Goal: Task Accomplishment & Management: Manage account settings

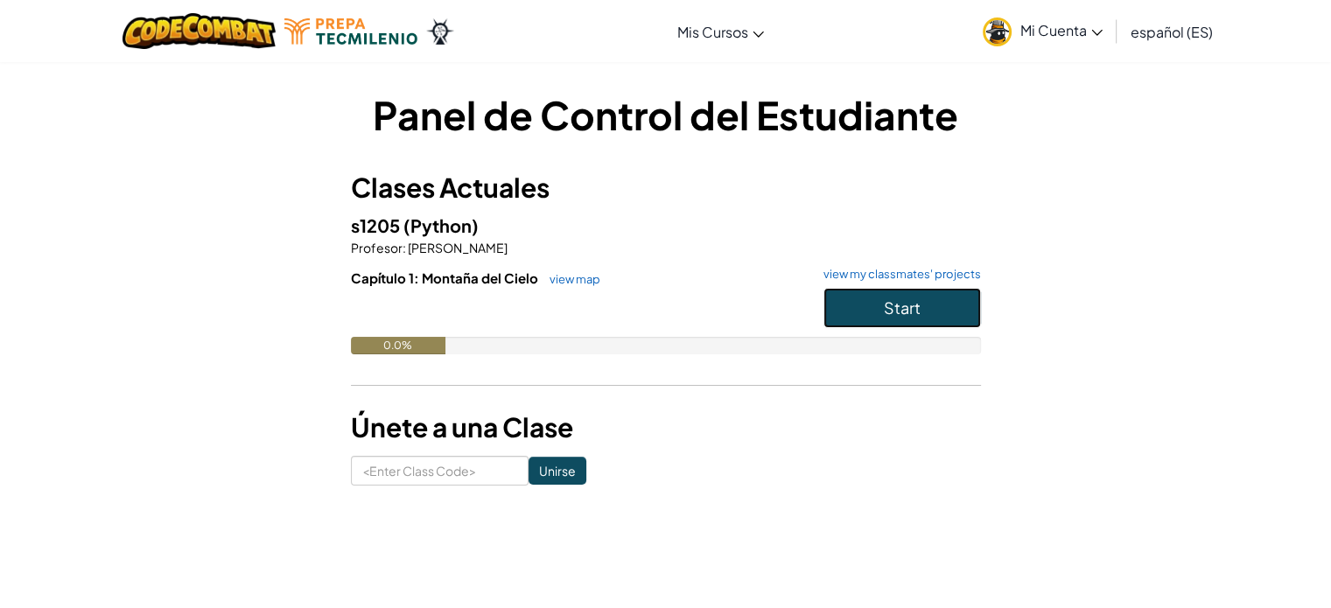
click at [950, 297] on button "Start" at bounding box center [901, 308] width 157 height 40
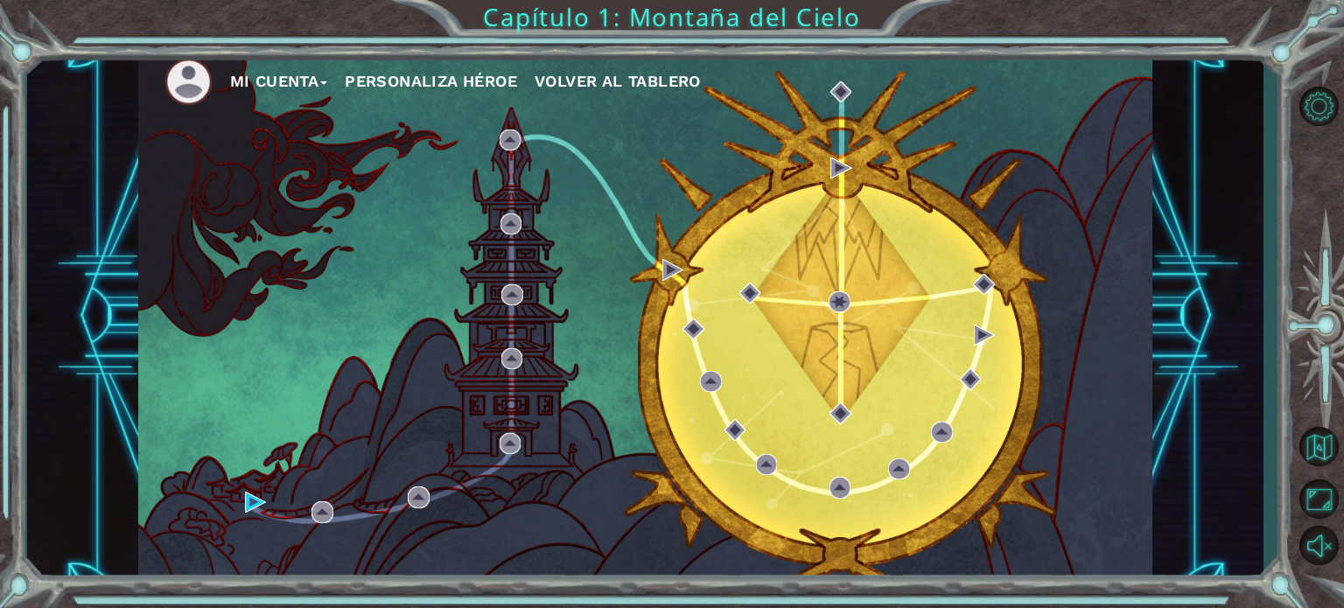
click at [448, 66] on ul "Mi Cuenta Personaliza Héroe Volver al Tablero" at bounding box center [658, 82] width 988 height 48
click at [445, 83] on button "Personaliza Héroe" at bounding box center [431, 81] width 172 height 26
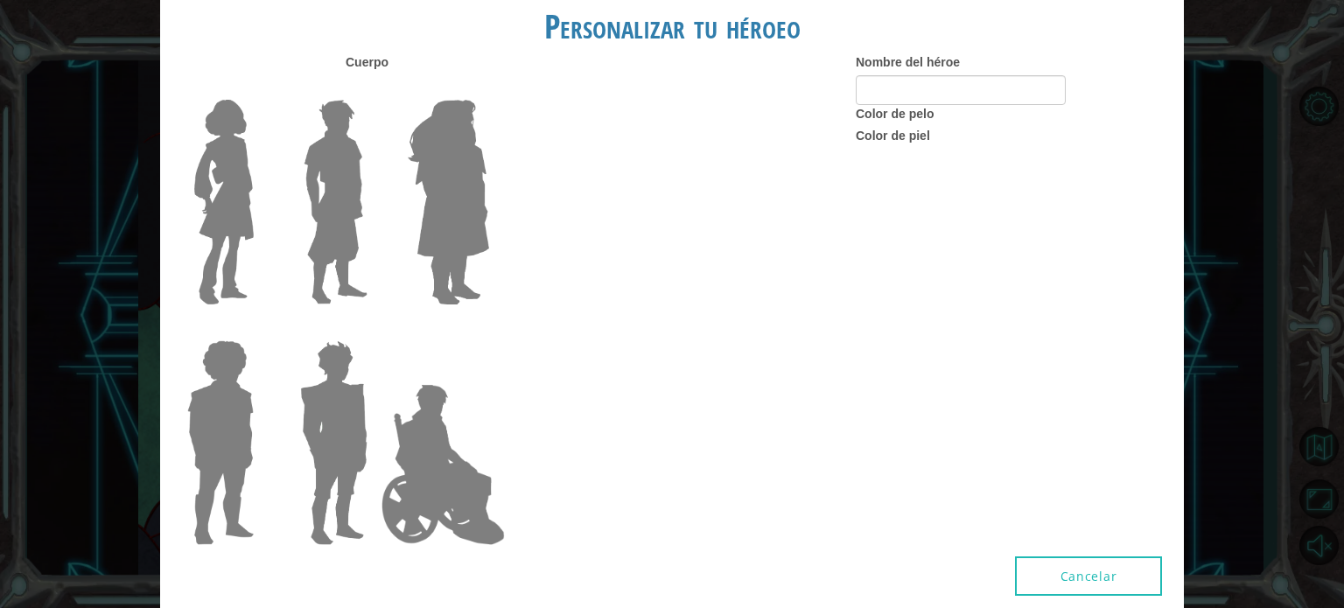
click at [445, 83] on div at bounding box center [444, 193] width 87 height 236
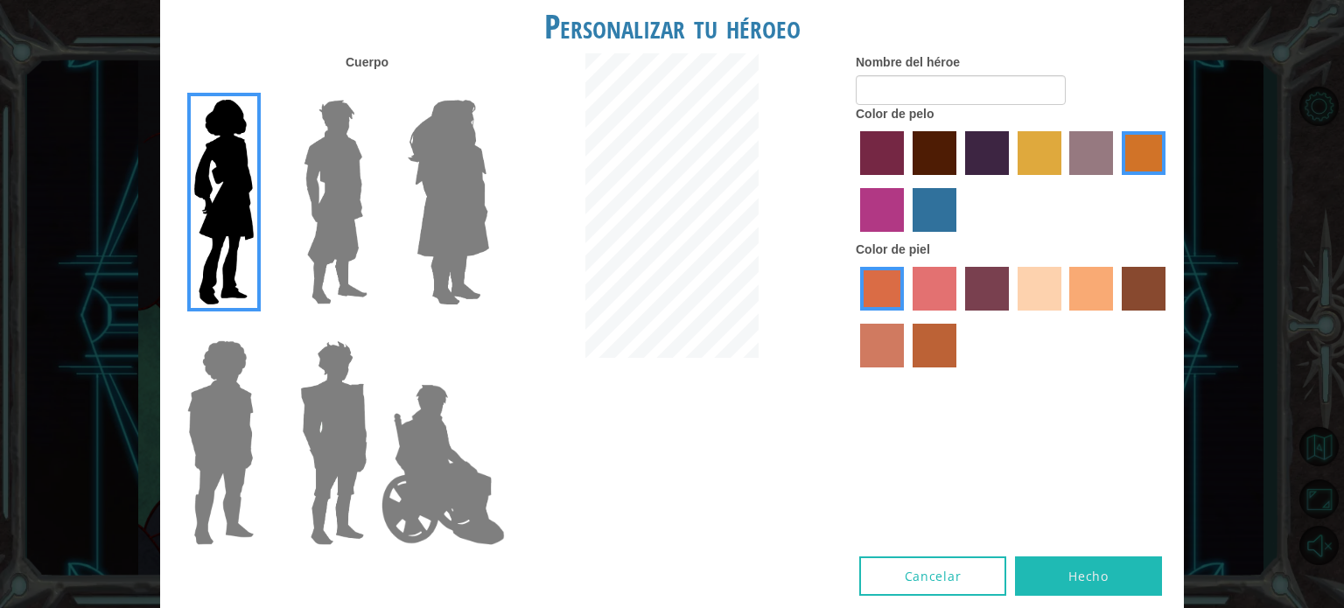
click at [532, 59] on div at bounding box center [671, 207] width 341 height 309
click at [483, 433] on img at bounding box center [442, 464] width 137 height 175
click at [488, 329] on input "Hero Jamie" at bounding box center [488, 329] width 0 height 0
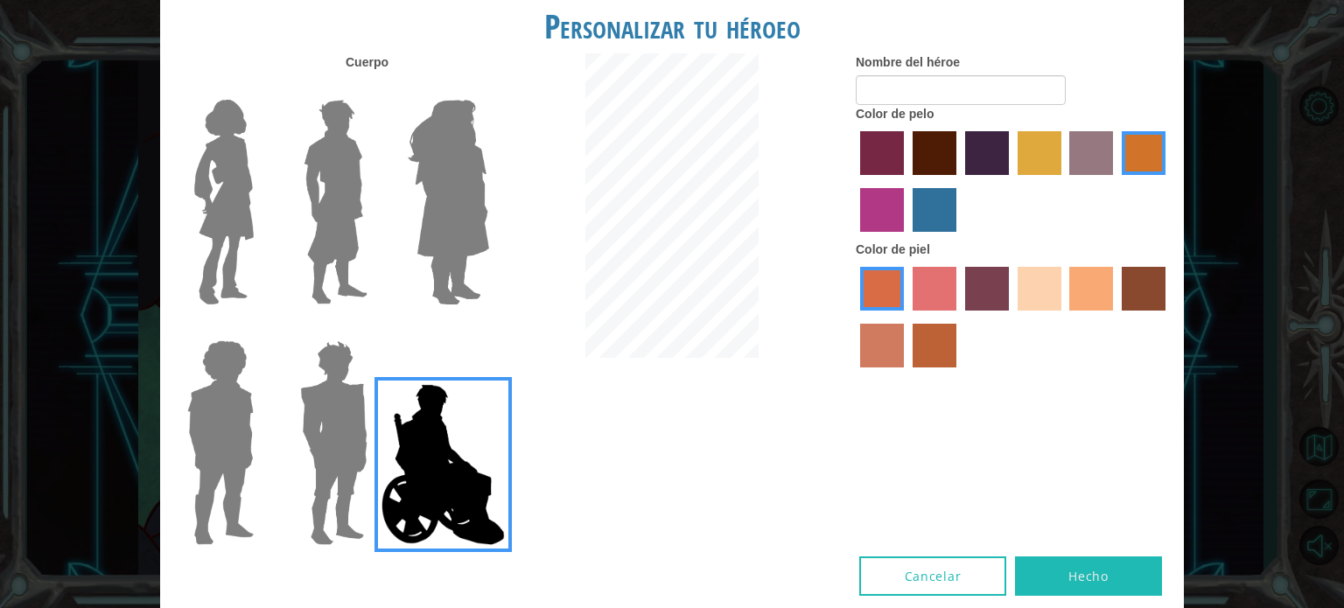
click at [366, 387] on img at bounding box center [333, 442] width 81 height 219
click at [374, 329] on input "Hero Garnet" at bounding box center [374, 329] width 0 height 0
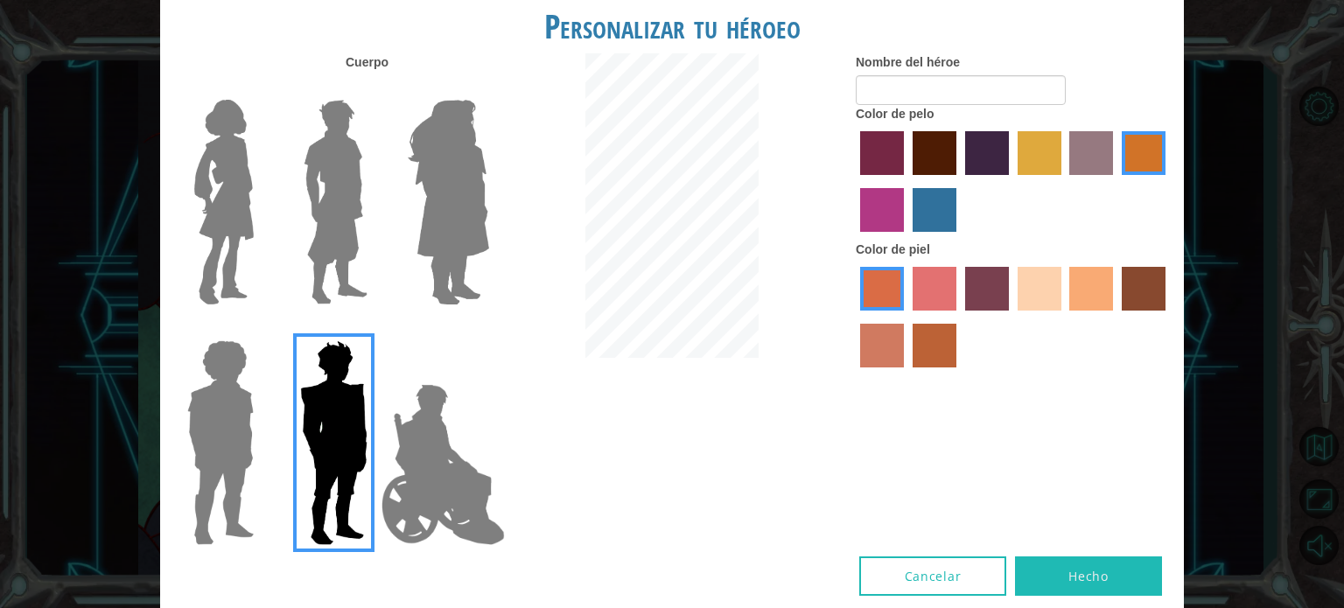
click at [234, 402] on img at bounding box center [220, 442] width 80 height 219
click at [261, 329] on input "Hero Steven" at bounding box center [261, 329] width 0 height 0
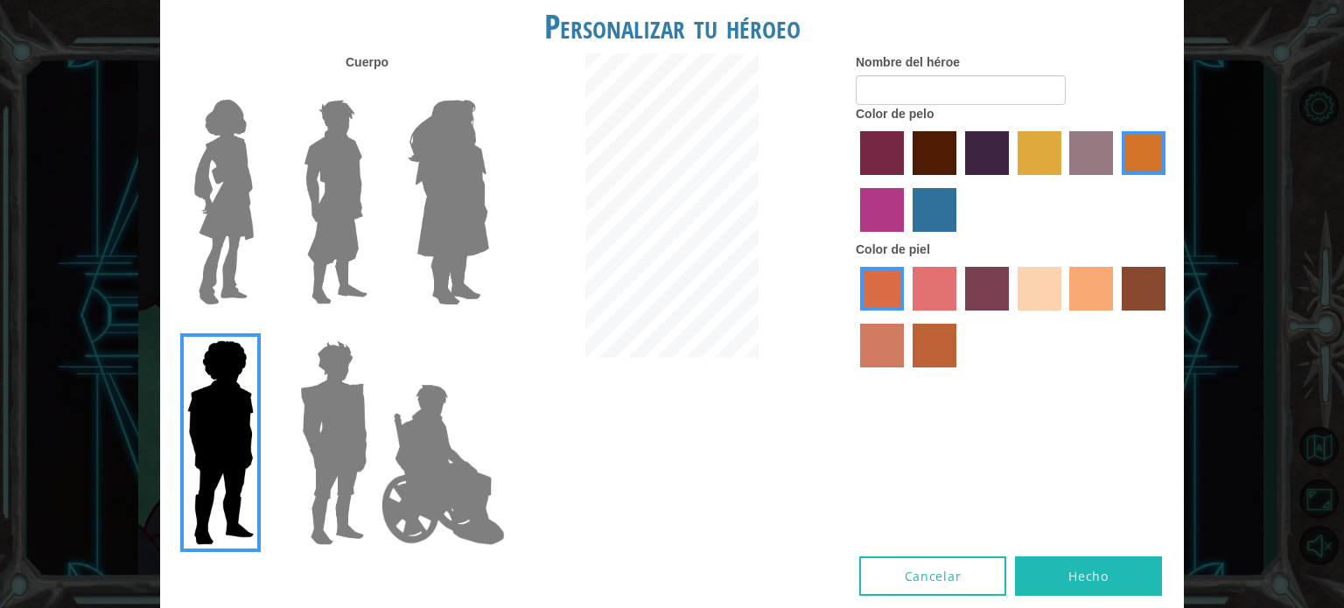
click at [448, 138] on img at bounding box center [448, 202] width 95 height 219
click at [488, 88] on input "Hero Amethyst" at bounding box center [488, 88] width 0 height 0
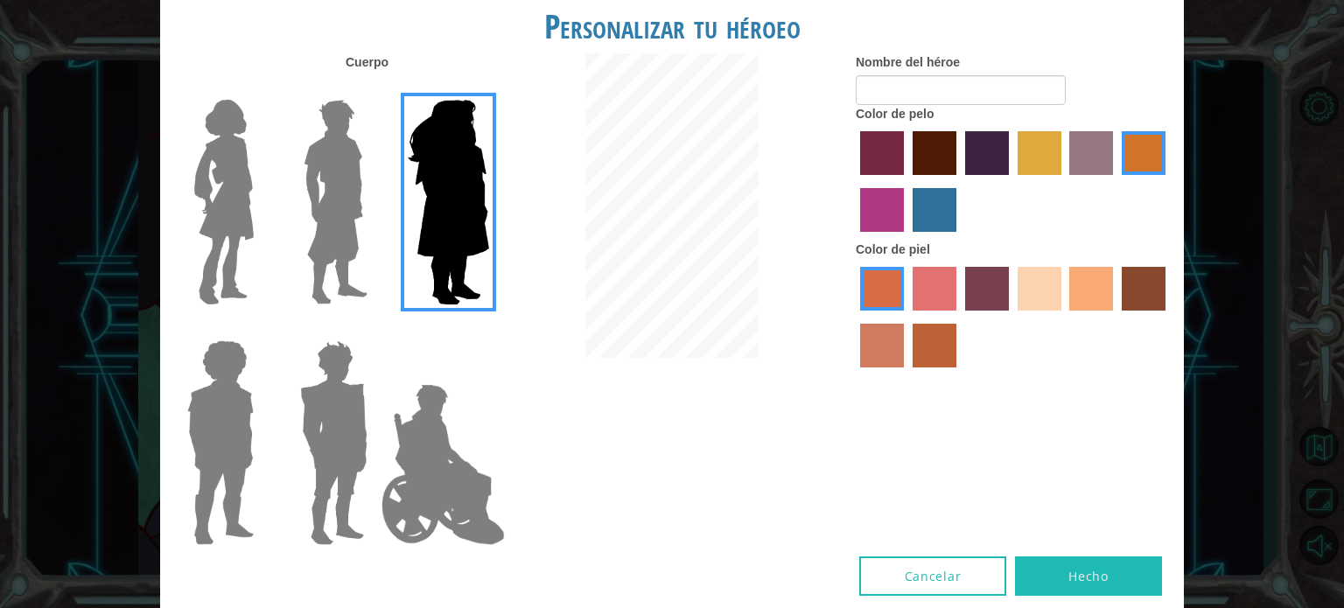
click at [317, 159] on img at bounding box center [336, 202] width 78 height 219
click at [374, 88] on input "Hero Lars" at bounding box center [374, 88] width 0 height 0
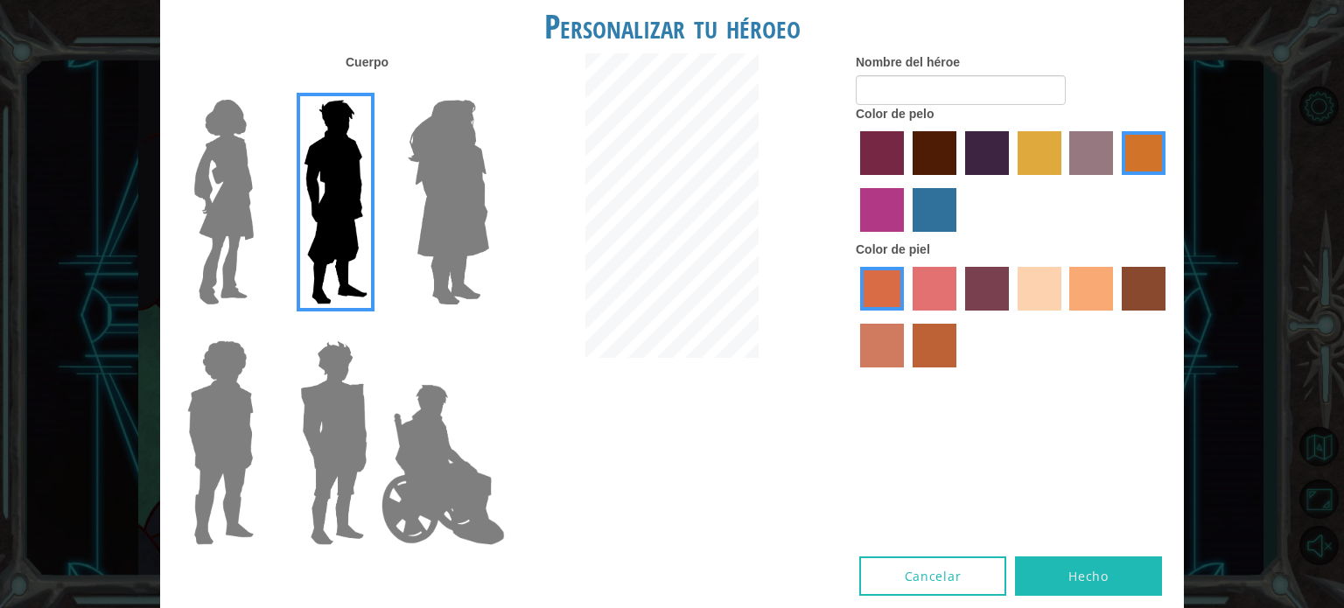
click at [229, 175] on img at bounding box center [223, 202] width 73 height 219
click at [261, 88] on input "Hero Connie" at bounding box center [261, 88] width 0 height 0
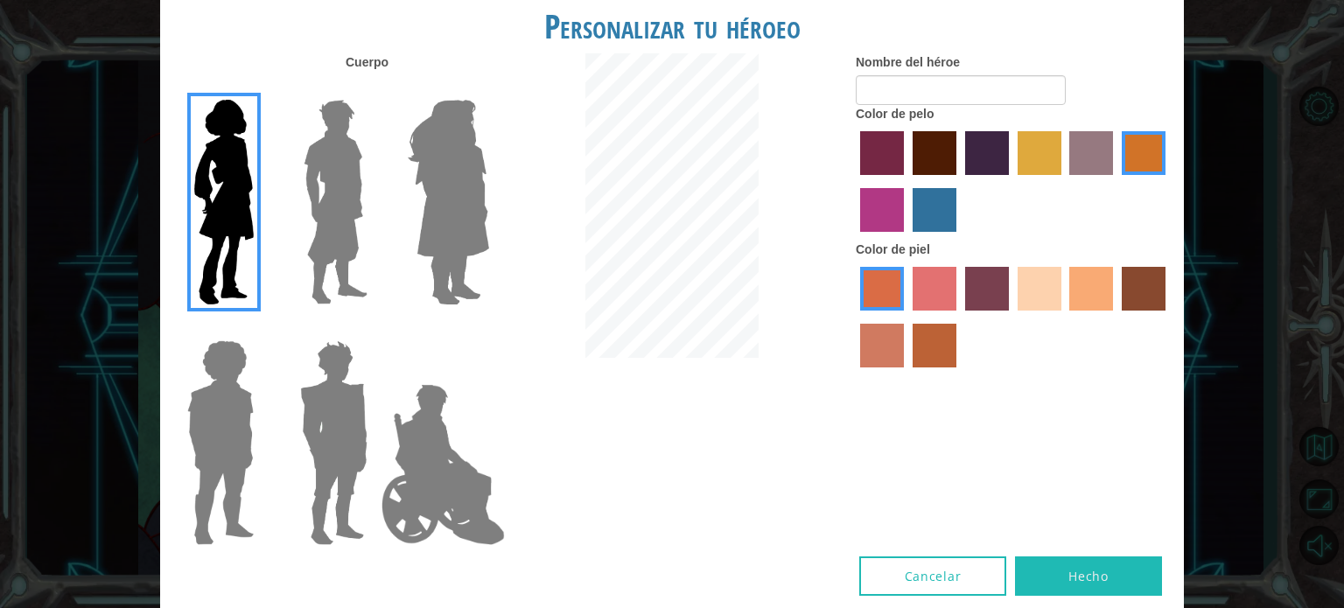
click at [424, 418] on img at bounding box center [442, 464] width 137 height 175
click at [488, 329] on input "Hero Jamie" at bounding box center [488, 329] width 0 height 0
click at [424, 418] on img at bounding box center [442, 464] width 137 height 175
click at [488, 329] on input "Hero Jamie" at bounding box center [488, 329] width 0 height 0
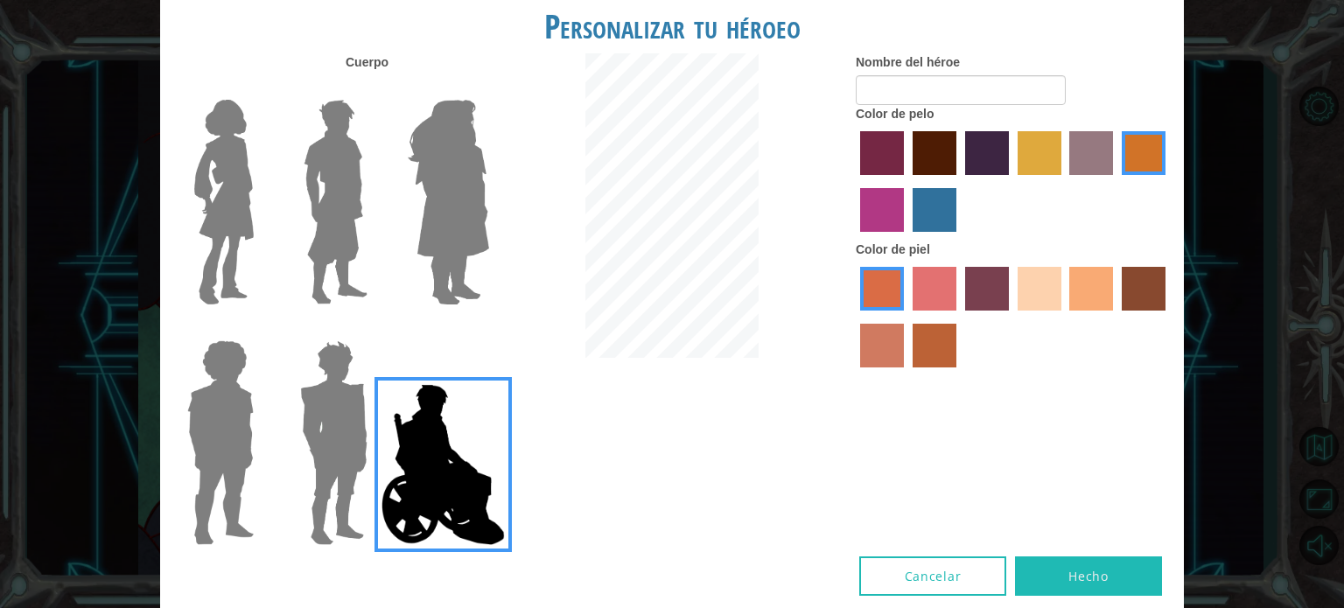
click at [319, 188] on img at bounding box center [336, 202] width 78 height 219
click at [374, 88] on input "Hero Lars" at bounding box center [374, 88] width 0 height 0
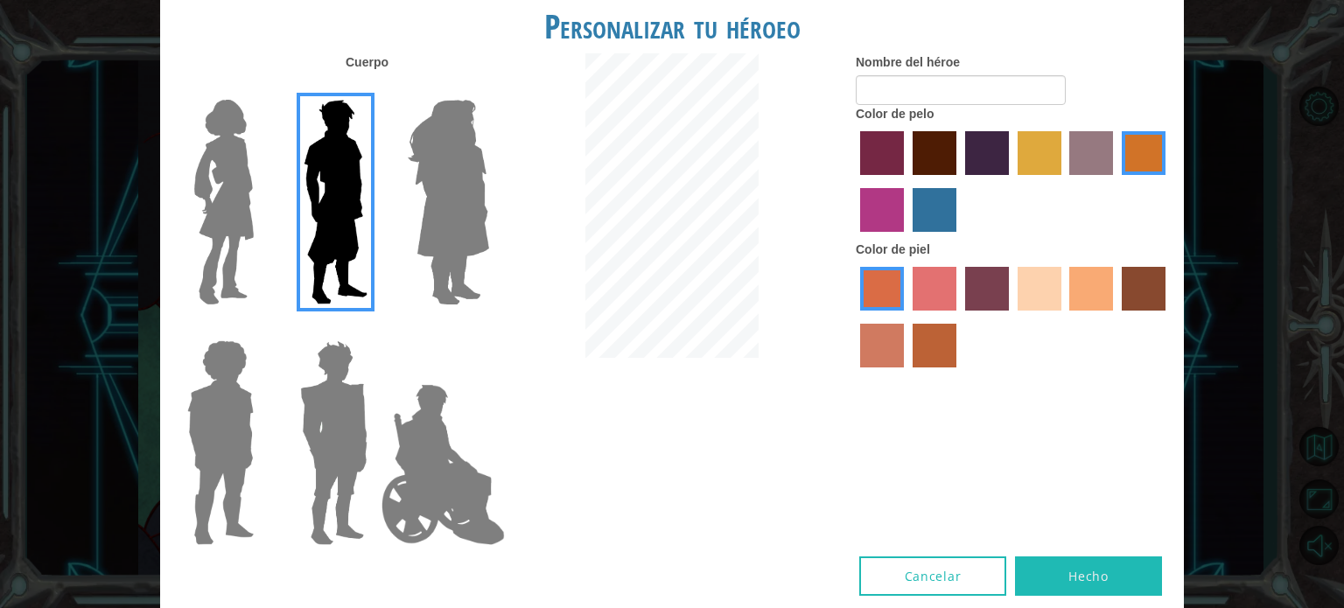
click at [221, 188] on img at bounding box center [223, 202] width 73 height 219
click at [261, 88] on input "Hero Connie" at bounding box center [261, 88] width 0 height 0
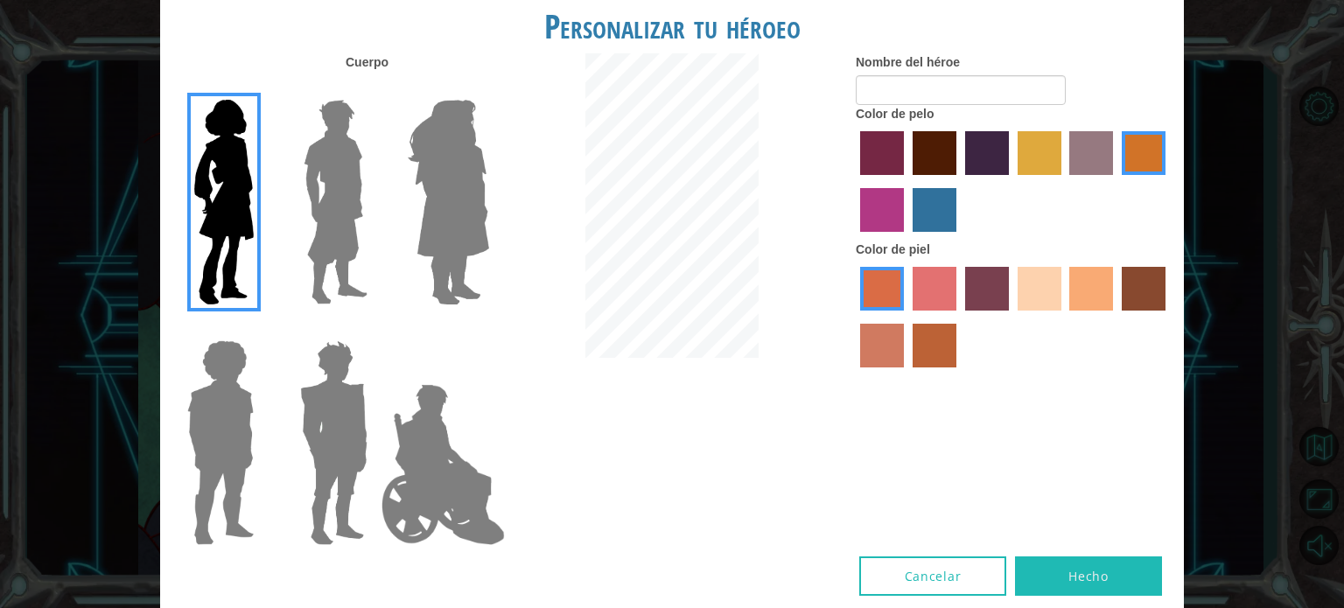
click at [1046, 283] on label "sandy beach skin color" at bounding box center [1039, 289] width 44 height 44
click at [1011, 317] on input "sandy beach skin color" at bounding box center [1011, 317] width 0 height 0
click at [1046, 283] on label "sandy beach skin color" at bounding box center [1039, 289] width 44 height 44
click at [1011, 317] on input "sandy beach skin color" at bounding box center [1011, 317] width 0 height 0
click at [321, 202] on img at bounding box center [336, 202] width 78 height 219
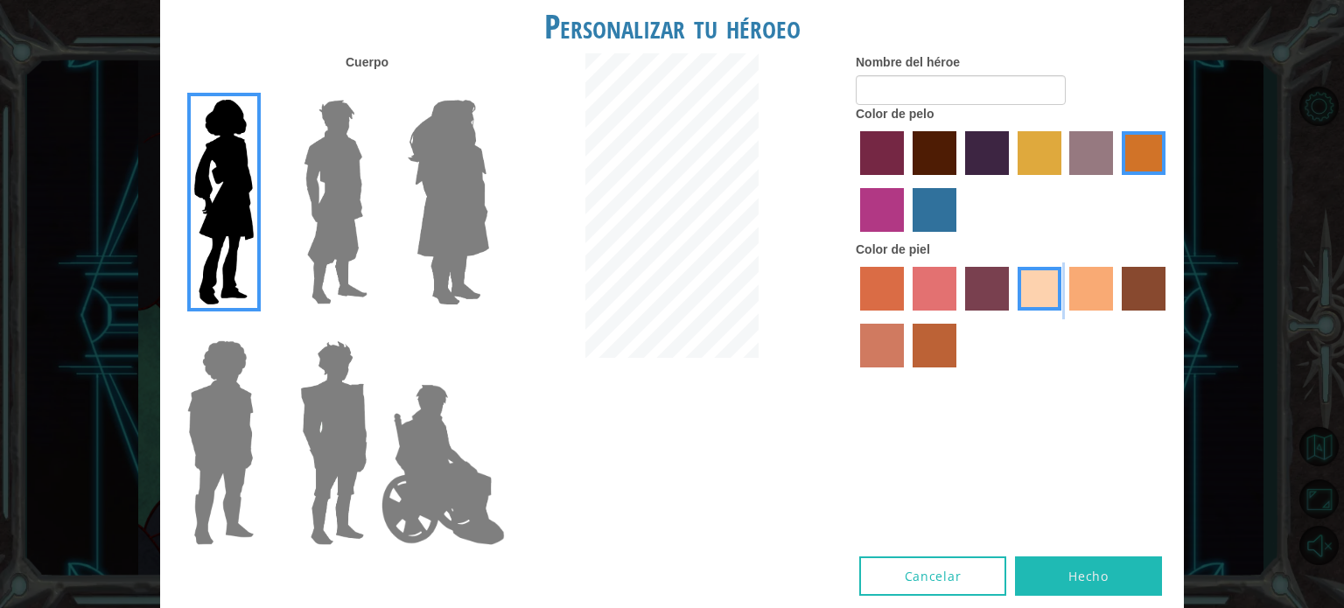
click at [374, 88] on input "Hero Lars" at bounding box center [374, 88] width 0 height 0
click at [321, 202] on img at bounding box center [336, 202] width 78 height 219
click at [374, 88] on input "Hero Lars" at bounding box center [374, 88] width 0 height 0
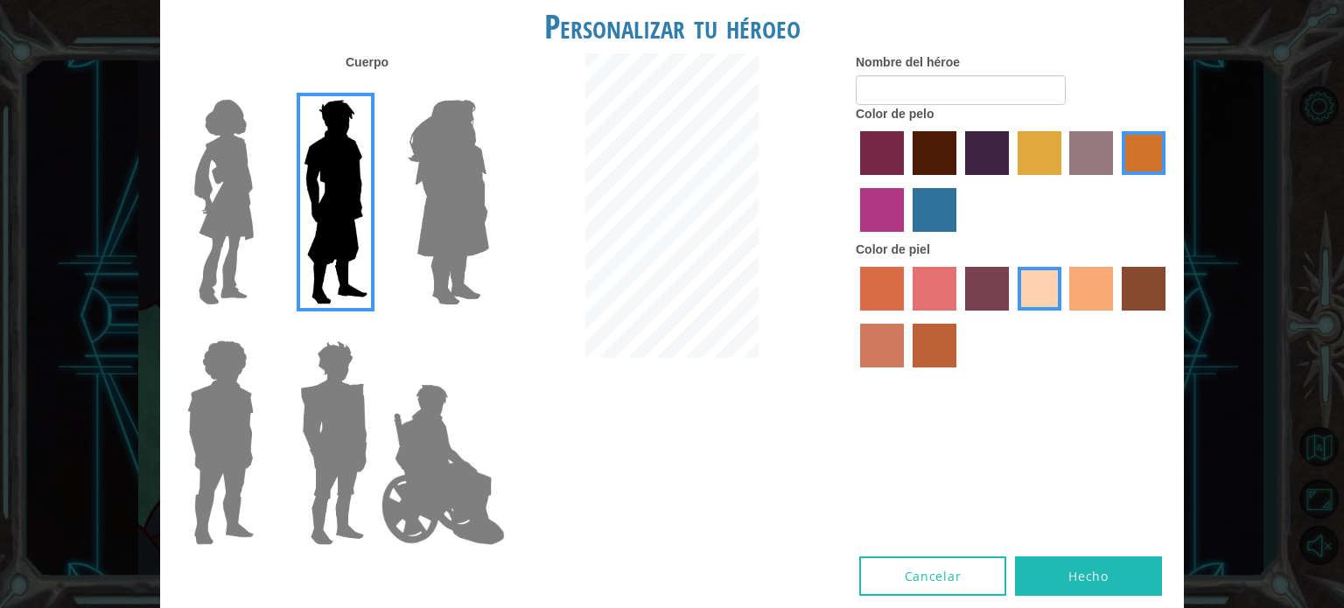
click at [925, 152] on label "maroon hair color" at bounding box center [934, 153] width 44 height 44
click at [906, 181] on input "maroon hair color" at bounding box center [906, 181] width 0 height 0
click at [1036, 157] on label "tulip tree hair color" at bounding box center [1039, 153] width 44 height 44
click at [1011, 181] on input "tulip tree hair color" at bounding box center [1011, 181] width 0 height 0
click at [1036, 157] on label "tulip tree hair color" at bounding box center [1039, 153] width 44 height 44
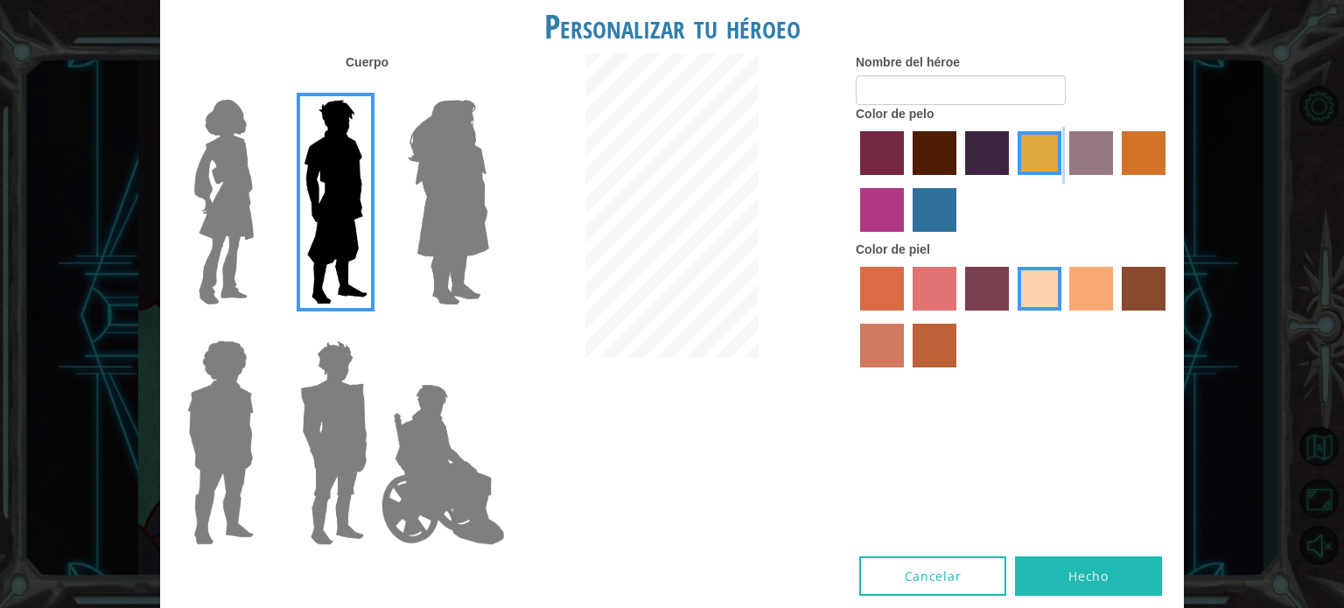
click at [1011, 181] on input "tulip tree hair color" at bounding box center [1011, 181] width 0 height 0
click at [1164, 150] on label "gold drop hair color" at bounding box center [1144, 153] width 44 height 44
click at [1115, 181] on input "gold drop hair color" at bounding box center [1115, 181] width 0 height 0
click at [1164, 150] on label "gold drop hair color" at bounding box center [1144, 153] width 44 height 44
click at [1115, 181] on input "gold drop hair color" at bounding box center [1115, 181] width 0 height 0
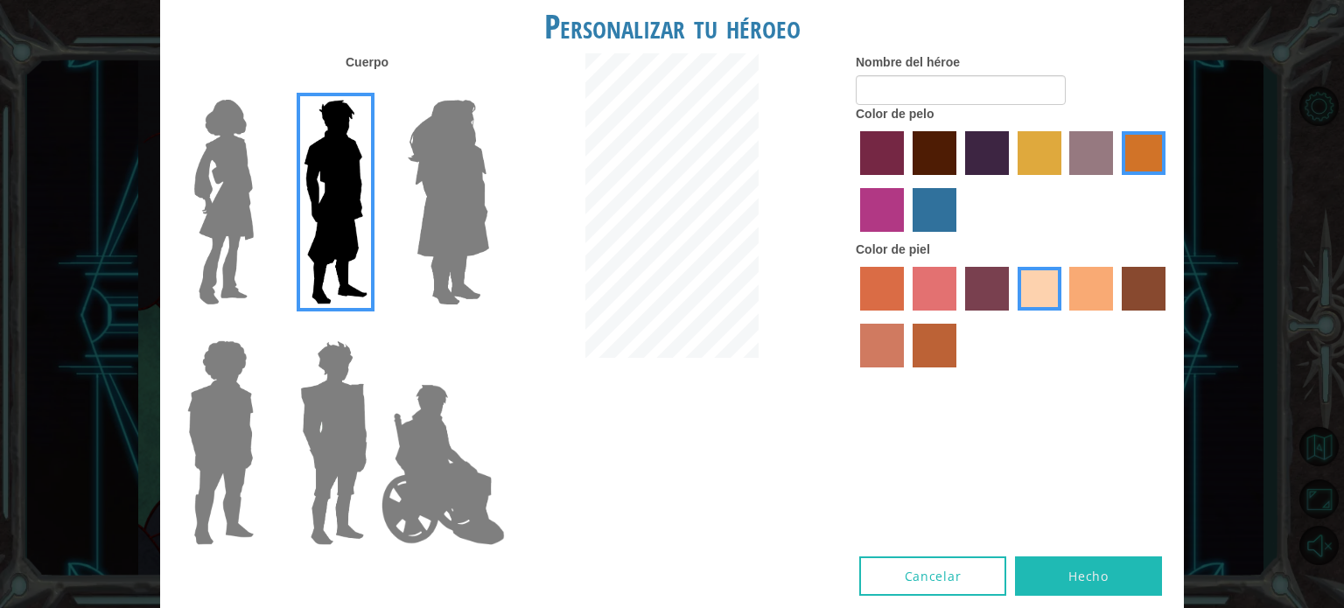
click at [1085, 149] on label "bazaar hair color" at bounding box center [1091, 153] width 44 height 44
click at [1064, 181] on input "bazaar hair color" at bounding box center [1064, 181] width 0 height 0
click at [1085, 149] on label "bazaar hair color" at bounding box center [1091, 153] width 44 height 44
click at [1064, 181] on input "bazaar hair color" at bounding box center [1064, 181] width 0 height 0
click at [1022, 144] on label "tulip tree hair color" at bounding box center [1039, 153] width 44 height 44
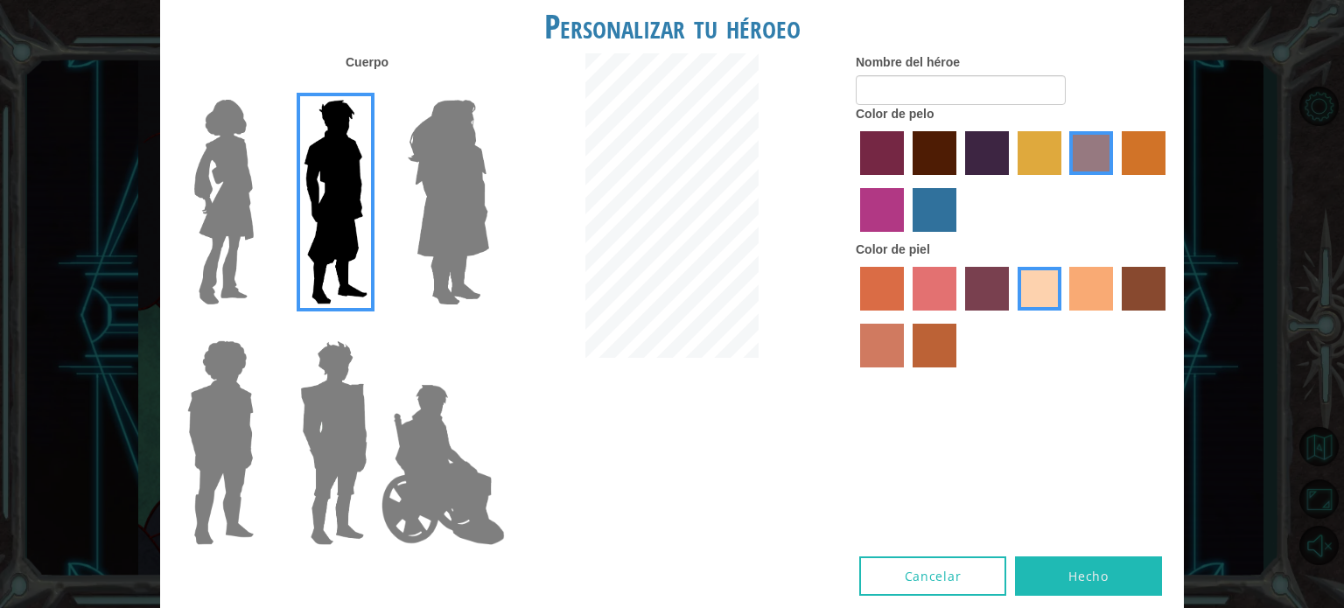
click at [1011, 181] on input "tulip tree hair color" at bounding box center [1011, 181] width 0 height 0
click at [931, 199] on label "lachmara hair color" at bounding box center [934, 210] width 44 height 44
click at [906, 238] on input "lachmara hair color" at bounding box center [906, 238] width 0 height 0
click at [931, 199] on label "lachmara hair color" at bounding box center [934, 210] width 44 height 44
click at [906, 238] on input "lachmara hair color" at bounding box center [906, 238] width 0 height 0
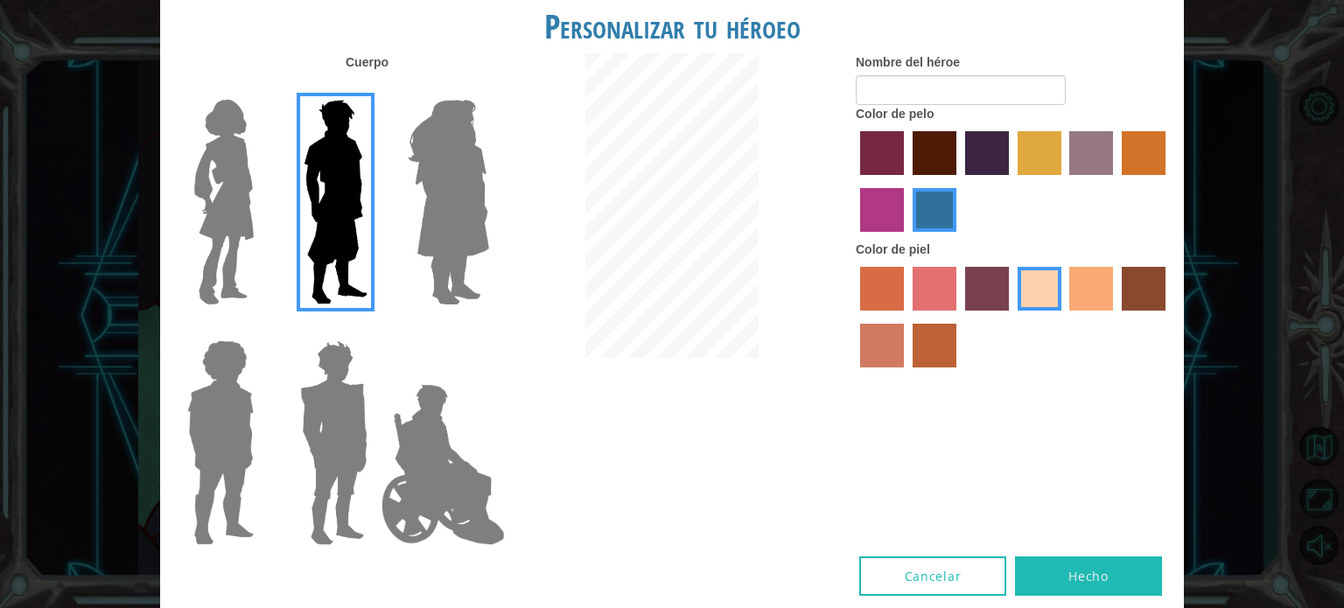
click at [1033, 146] on label "tulip tree hair color" at bounding box center [1039, 153] width 44 height 44
click at [1011, 181] on input "tulip tree hair color" at bounding box center [1011, 181] width 0 height 0
click at [1033, 146] on label "tulip tree hair color" at bounding box center [1039, 153] width 44 height 44
click at [1011, 181] on input "tulip tree hair color" at bounding box center [1011, 181] width 0 height 0
click at [223, 402] on img at bounding box center [220, 442] width 80 height 219
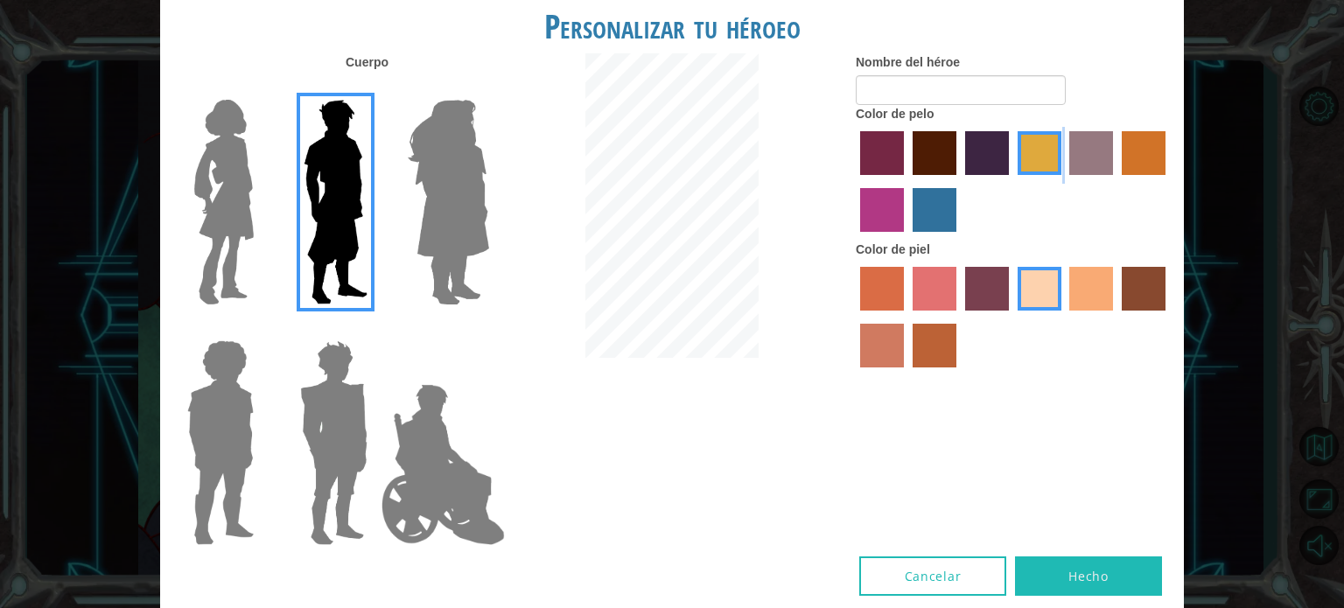
click at [261, 329] on input "Hero Steven" at bounding box center [261, 329] width 0 height 0
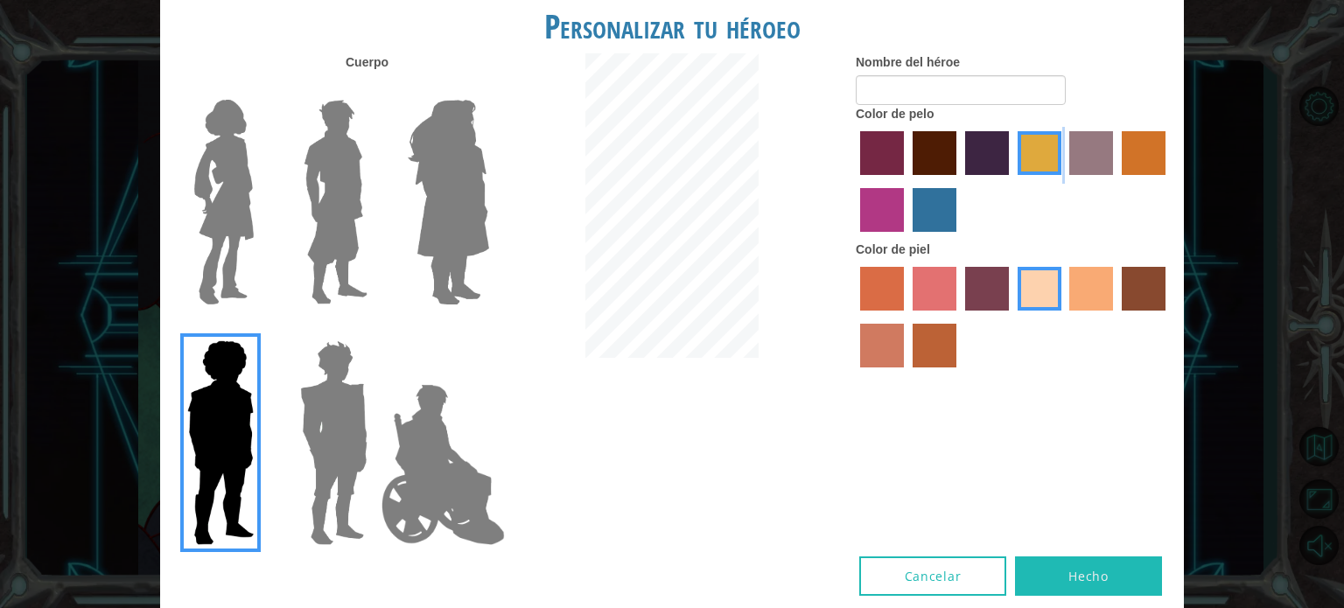
click at [301, 128] on img at bounding box center [336, 202] width 78 height 219
click at [374, 88] on input "Hero Lars" at bounding box center [374, 88] width 0 height 0
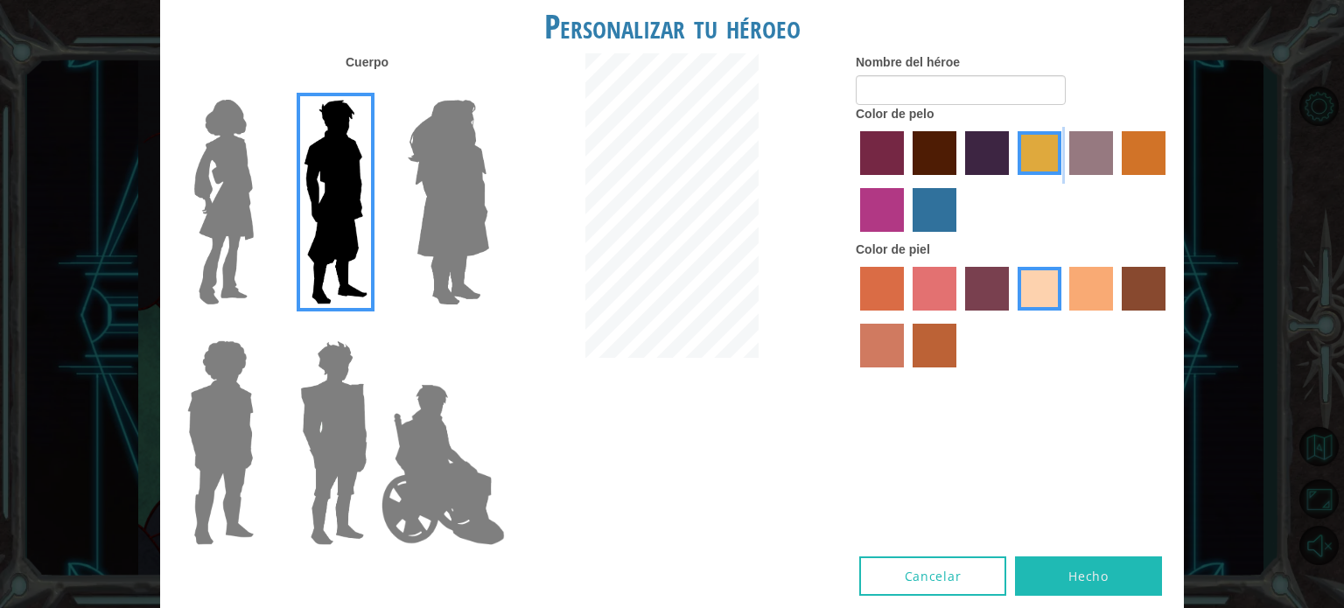
click at [224, 172] on img at bounding box center [223, 202] width 73 height 219
click at [261, 88] on input "Hero Connie" at bounding box center [261, 88] width 0 height 0
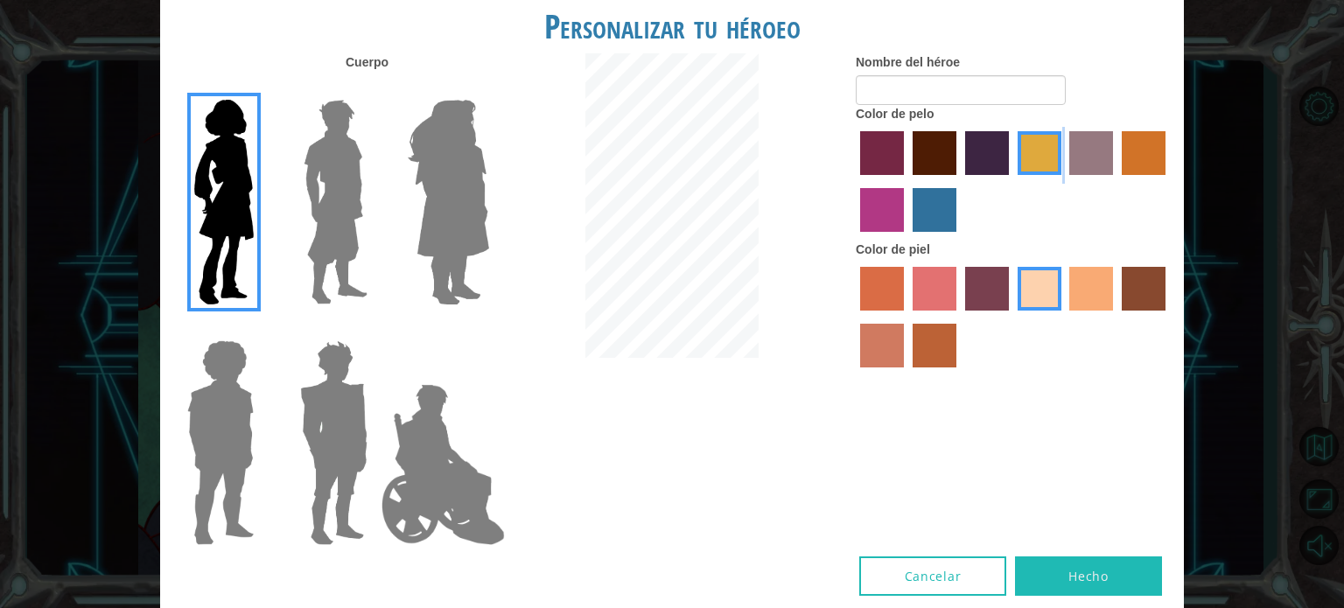
click at [481, 145] on img at bounding box center [448, 202] width 95 height 219
click at [488, 88] on input "Hero Amethyst" at bounding box center [488, 88] width 0 height 0
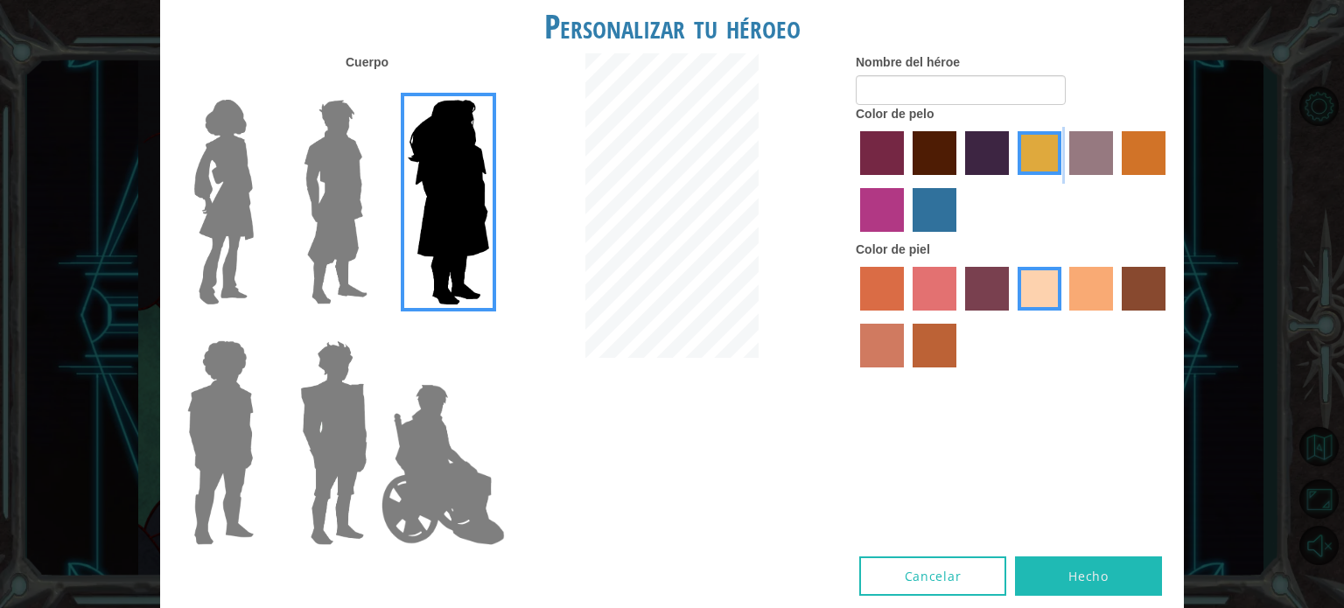
click at [367, 224] on img at bounding box center [336, 202] width 78 height 219
click at [374, 88] on input "Hero Lars" at bounding box center [374, 88] width 0 height 0
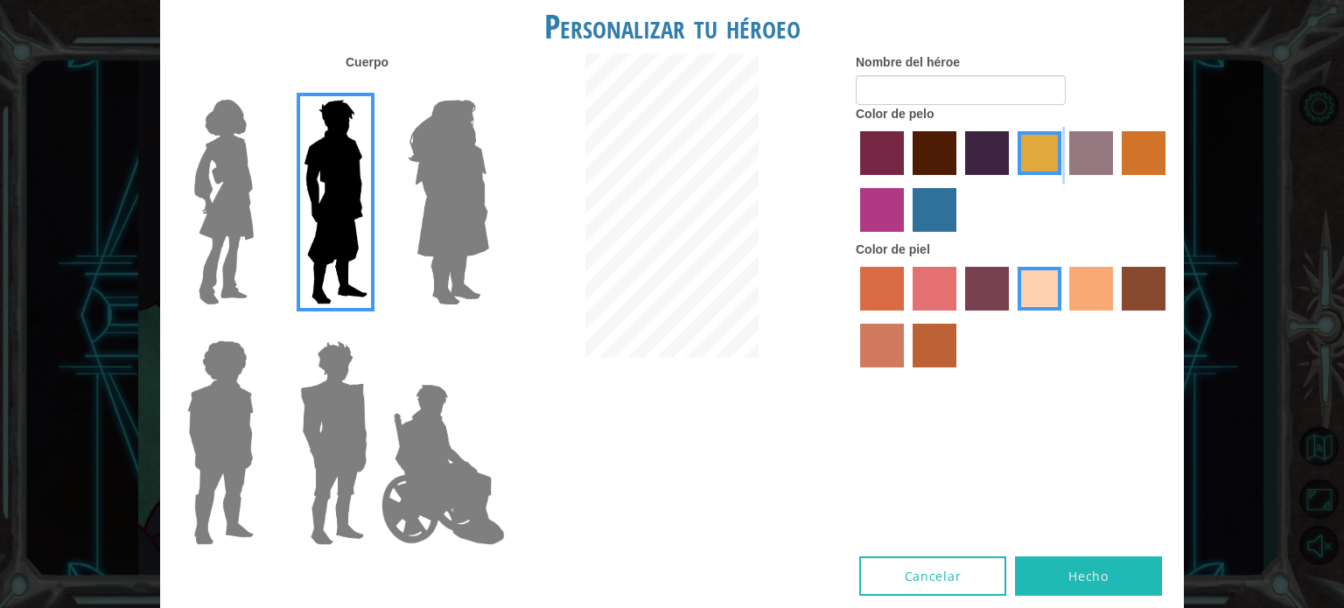
click at [367, 224] on img at bounding box center [336, 202] width 78 height 219
click at [374, 88] on input "Hero Lars" at bounding box center [374, 88] width 0 height 0
click at [367, 224] on img at bounding box center [336, 202] width 78 height 219
click at [374, 88] on input "Hero Lars" at bounding box center [374, 88] width 0 height 0
click at [297, 366] on img at bounding box center [333, 442] width 81 height 219
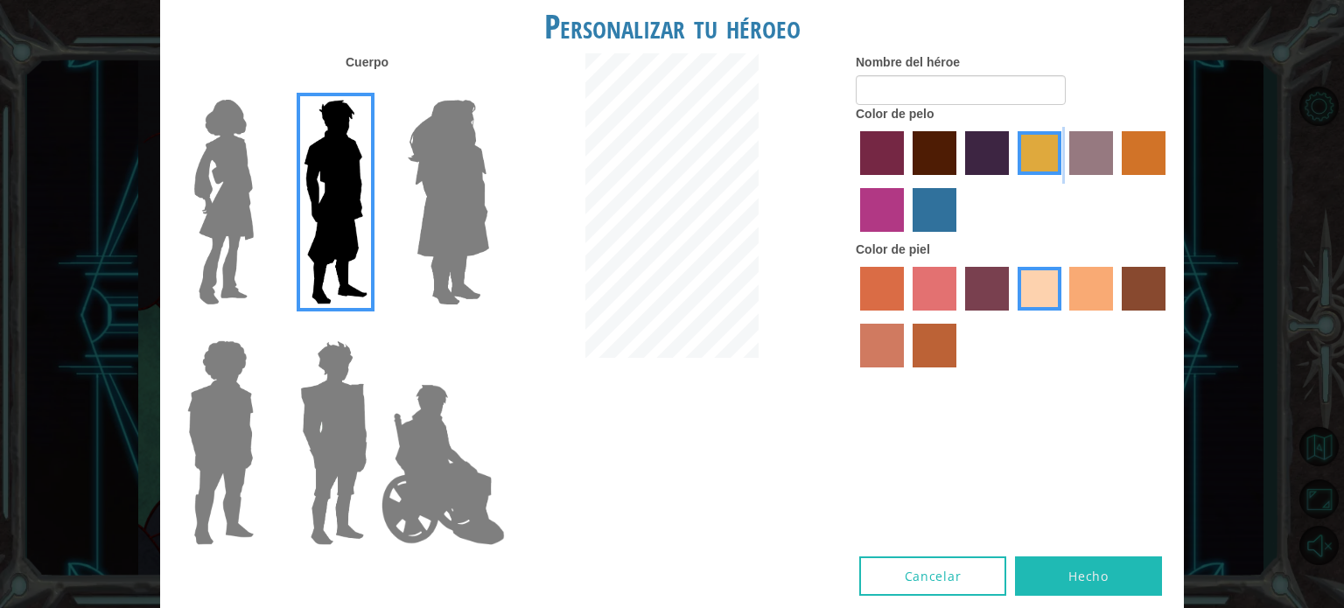
click at [374, 329] on input "Hero Garnet" at bounding box center [374, 329] width 0 height 0
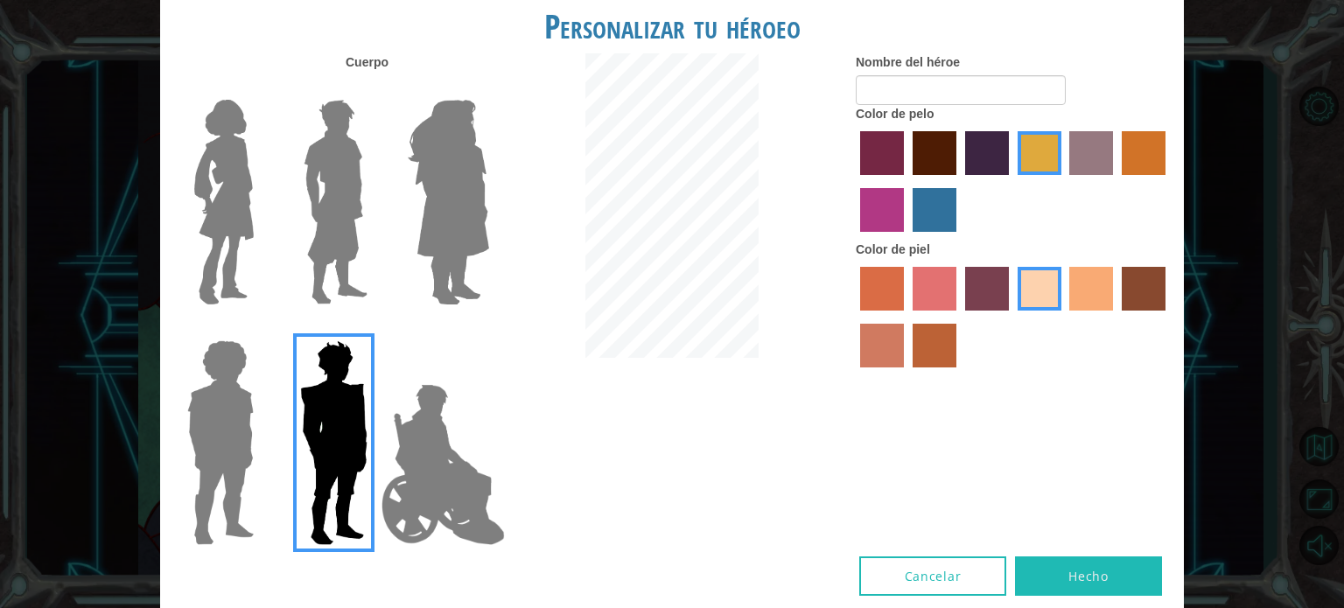
click at [1128, 150] on label "gold drop hair color" at bounding box center [1144, 153] width 44 height 44
click at [1115, 181] on input "gold drop hair color" at bounding box center [1115, 181] width 0 height 0
click at [1128, 150] on label "gold drop hair color" at bounding box center [1144, 153] width 44 height 44
click at [1115, 181] on input "gold drop hair color" at bounding box center [1115, 181] width 0 height 0
click at [1150, 283] on label "karma skin color" at bounding box center [1144, 289] width 44 height 44
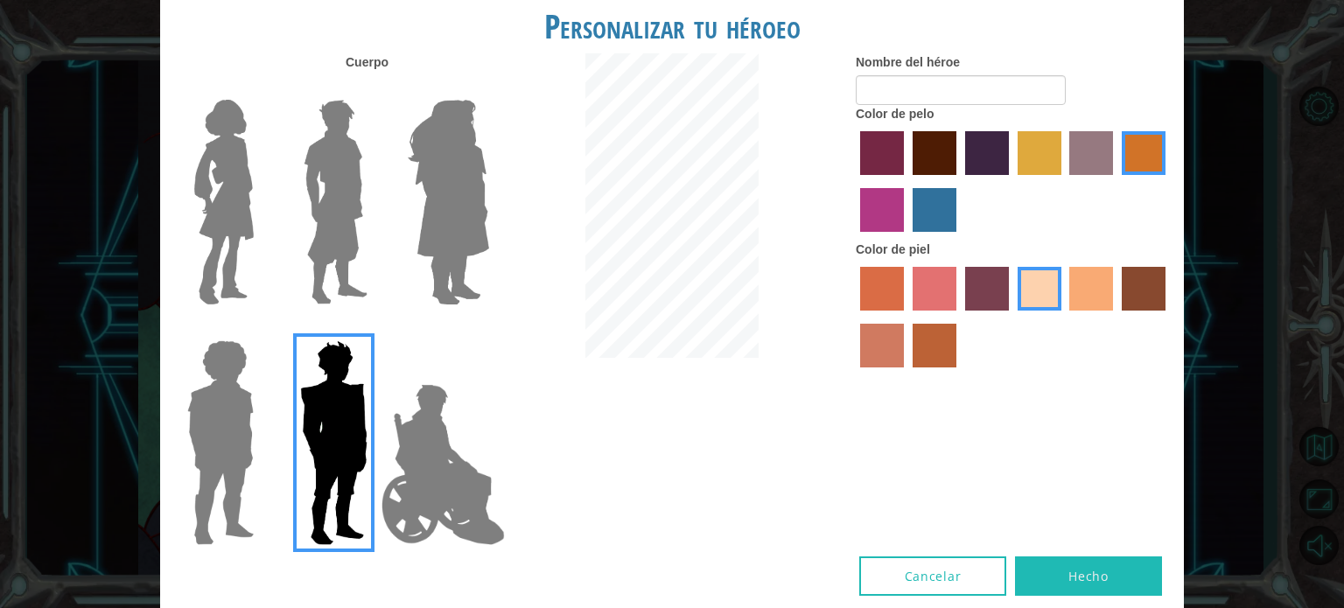
click at [1115, 317] on input "karma skin color" at bounding box center [1115, 317] width 0 height 0
click at [903, 153] on label "paprika hair color" at bounding box center [882, 153] width 44 height 44
click at [854, 181] on input "paprika hair color" at bounding box center [854, 181] width 0 height 0
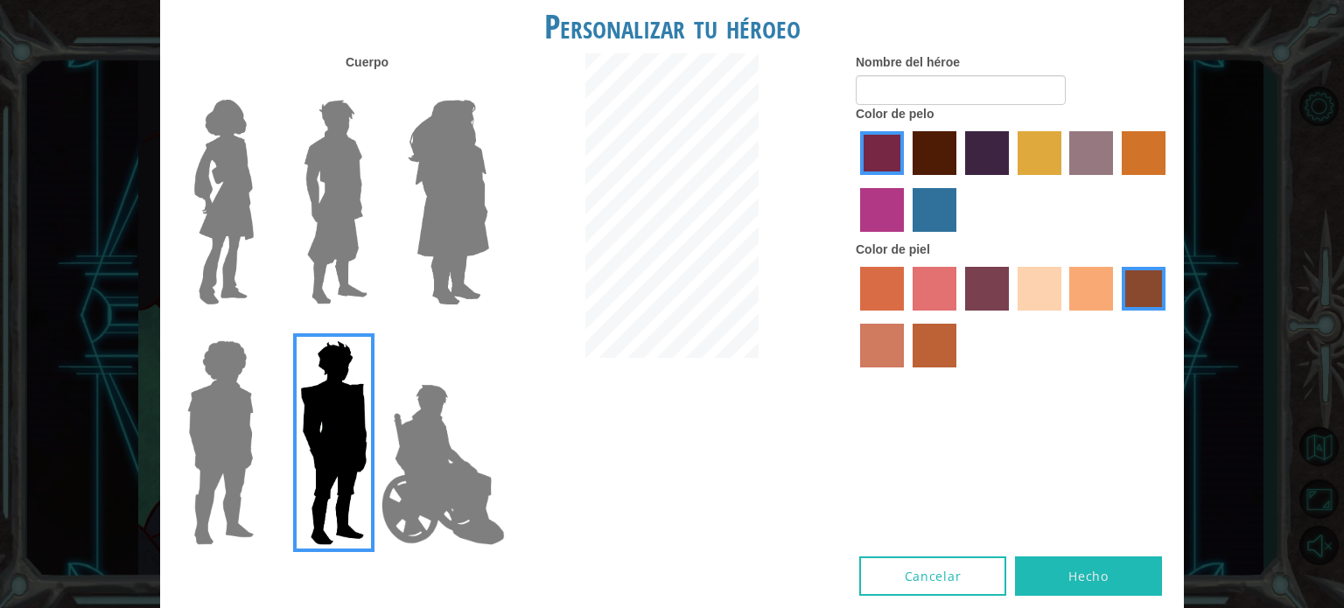
click at [951, 198] on label "lachmara hair color" at bounding box center [934, 210] width 44 height 44
click at [906, 238] on input "lachmara hair color" at bounding box center [906, 238] width 0 height 0
click at [1041, 158] on label "tulip tree hair color" at bounding box center [1039, 153] width 44 height 44
click at [1011, 181] on input "tulip tree hair color" at bounding box center [1011, 181] width 0 height 0
click at [995, 145] on label "hot purple hair color" at bounding box center [987, 153] width 44 height 44
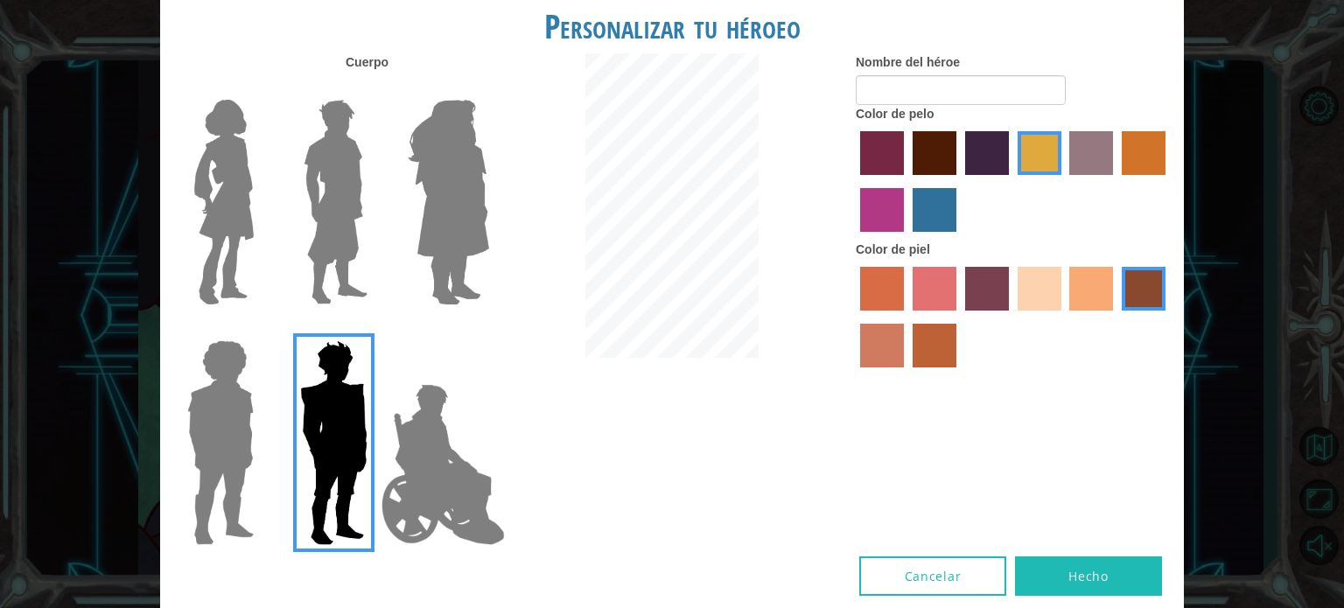
click at [959, 181] on input "hot purple hair color" at bounding box center [959, 181] width 0 height 0
click at [1074, 156] on label "bazaar hair color" at bounding box center [1091, 153] width 44 height 44
click at [1064, 181] on input "bazaar hair color" at bounding box center [1064, 181] width 0 height 0
click at [1074, 156] on label "bazaar hair color" at bounding box center [1091, 153] width 44 height 44
click at [1064, 181] on input "bazaar hair color" at bounding box center [1064, 181] width 0 height 0
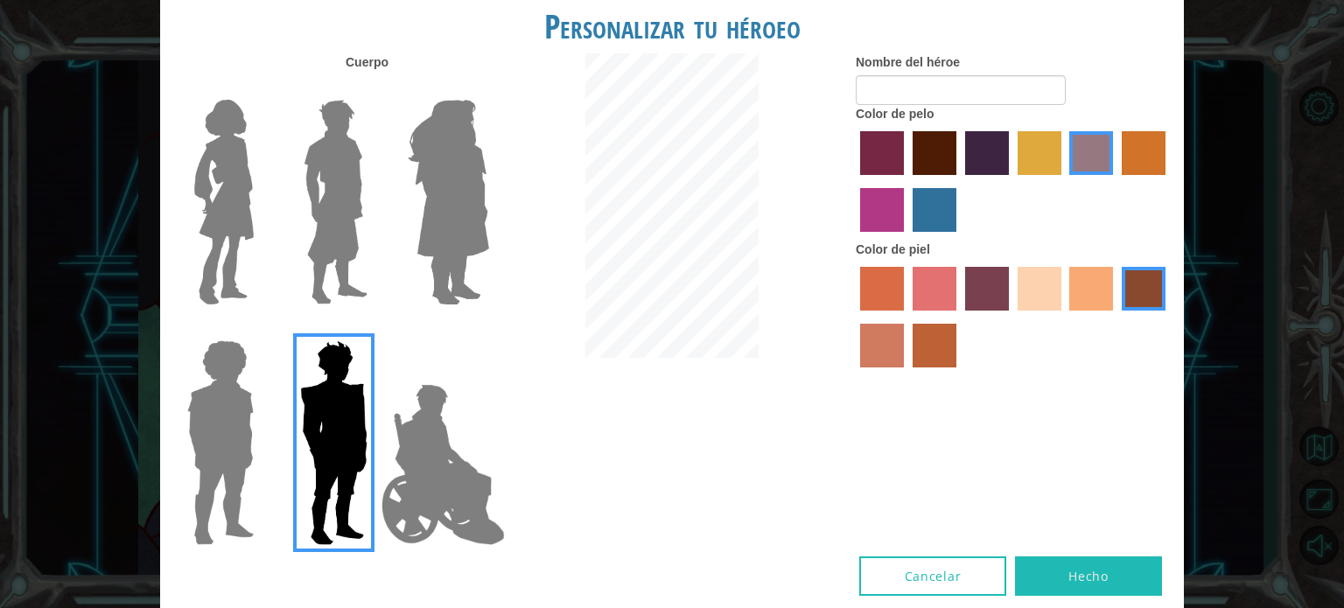
click at [885, 163] on label "paprika hair color" at bounding box center [882, 153] width 44 height 44
click at [854, 181] on input "paprika hair color" at bounding box center [854, 181] width 0 height 0
click at [873, 195] on label "medium red violet hair color" at bounding box center [882, 210] width 44 height 44
click at [1168, 181] on input "medium red violet hair color" at bounding box center [1168, 181] width 0 height 0
click at [983, 291] on label "tosca skin color" at bounding box center [987, 289] width 44 height 44
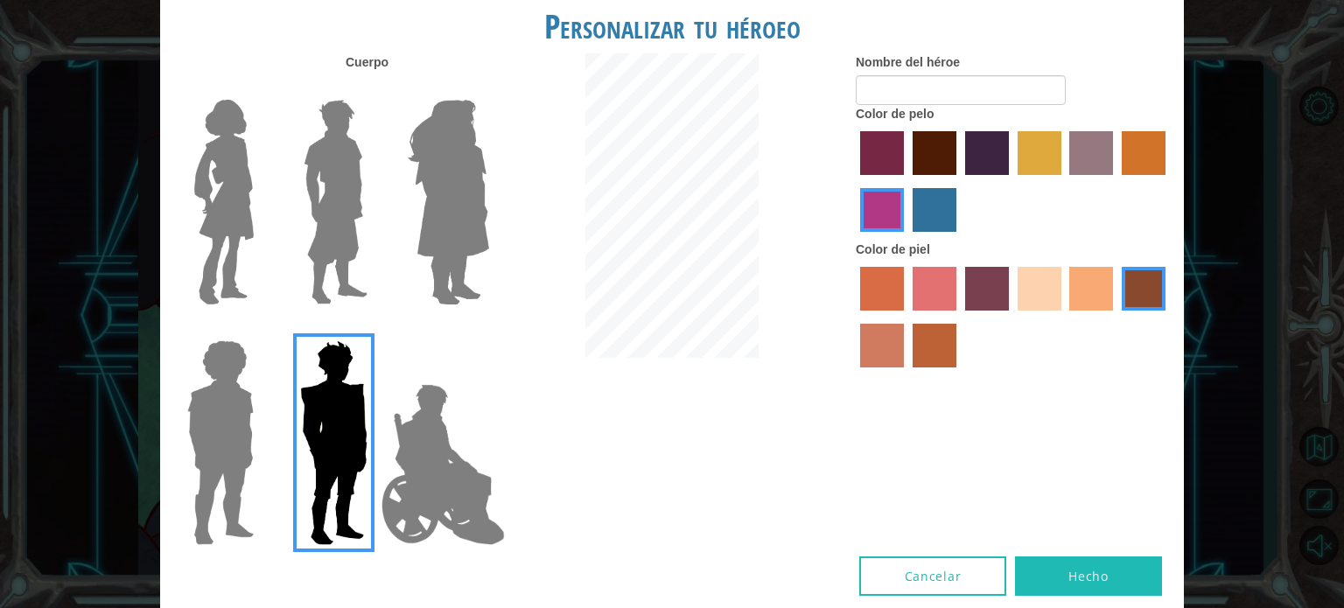
click at [959, 317] on input "tosca skin color" at bounding box center [959, 317] width 0 height 0
click at [933, 297] on label "froly skin color" at bounding box center [934, 289] width 44 height 44
click at [906, 317] on input "froly skin color" at bounding box center [906, 317] width 0 height 0
click at [933, 297] on label "froly skin color" at bounding box center [934, 289] width 44 height 44
click at [906, 317] on input "froly skin color" at bounding box center [906, 317] width 0 height 0
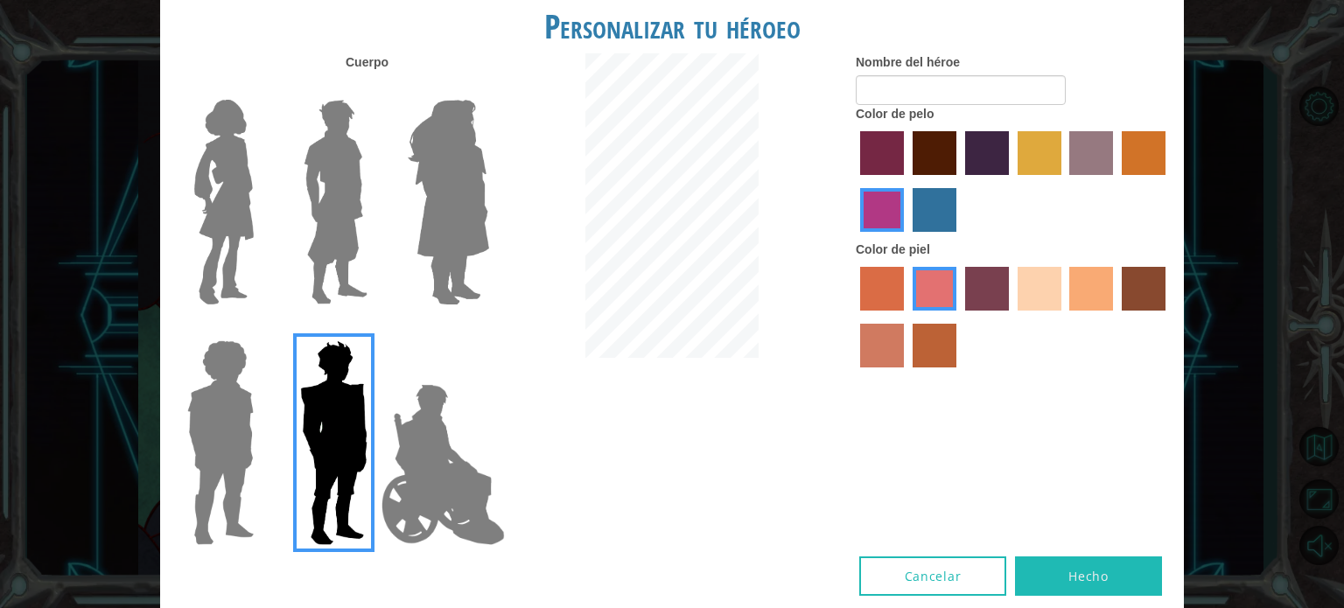
click at [868, 266] on div at bounding box center [1013, 319] width 315 height 114
click at [873, 283] on label "sorbus skin color" at bounding box center [882, 289] width 44 height 44
click at [854, 317] on input "sorbus skin color" at bounding box center [854, 317] width 0 height 0
click at [909, 357] on div at bounding box center [1013, 319] width 315 height 114
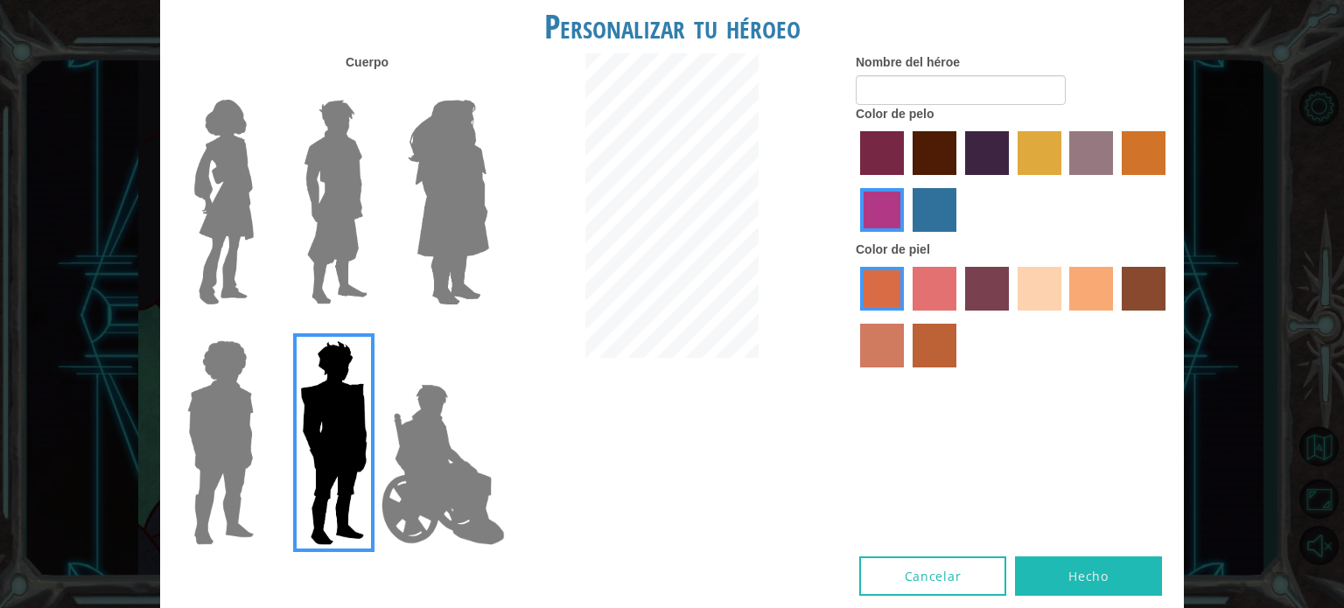
click at [909, 357] on div at bounding box center [1013, 319] width 315 height 114
click at [919, 357] on label "smoke tree skin color" at bounding box center [934, 346] width 44 height 44
click at [906, 374] on input "smoke tree skin color" at bounding box center [906, 374] width 0 height 0
click at [867, 343] on label "burning sand skin color" at bounding box center [882, 346] width 44 height 44
click at [1168, 317] on input "burning sand skin color" at bounding box center [1168, 317] width 0 height 0
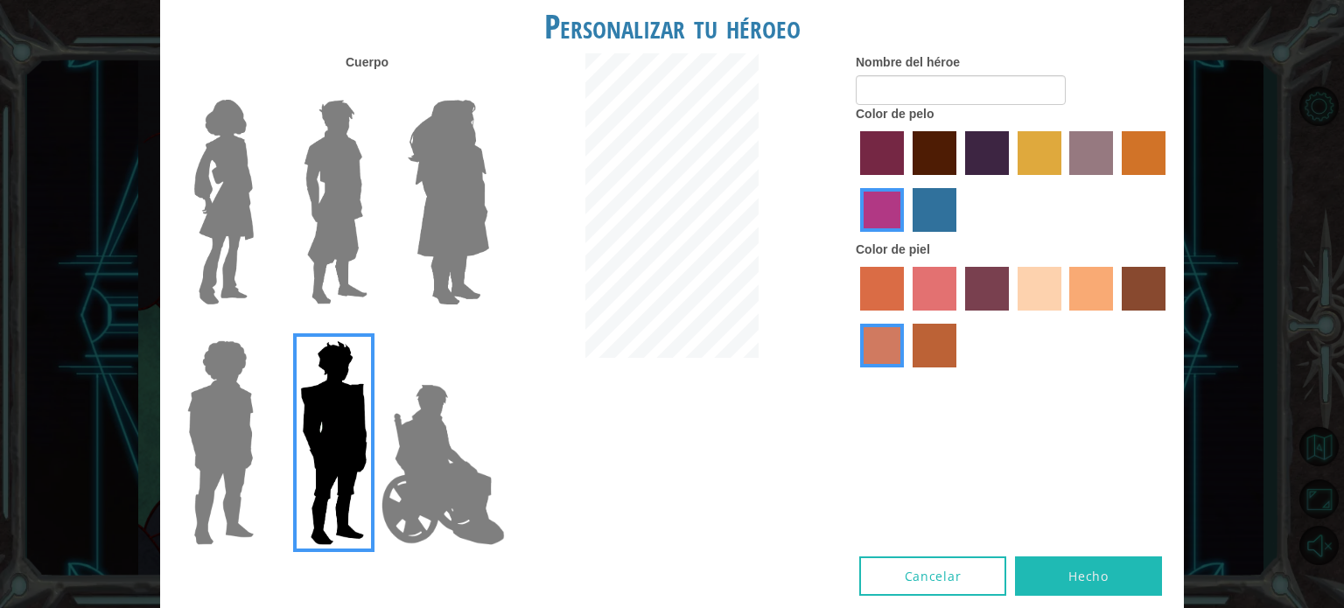
click at [1117, 297] on div at bounding box center [1013, 319] width 315 height 114
click at [1140, 292] on label "karma skin color" at bounding box center [1144, 289] width 44 height 44
click at [1115, 317] on input "karma skin color" at bounding box center [1115, 317] width 0 height 0
click at [458, 472] on img at bounding box center [442, 464] width 137 height 175
click at [488, 329] on input "Hero Jamie" at bounding box center [488, 329] width 0 height 0
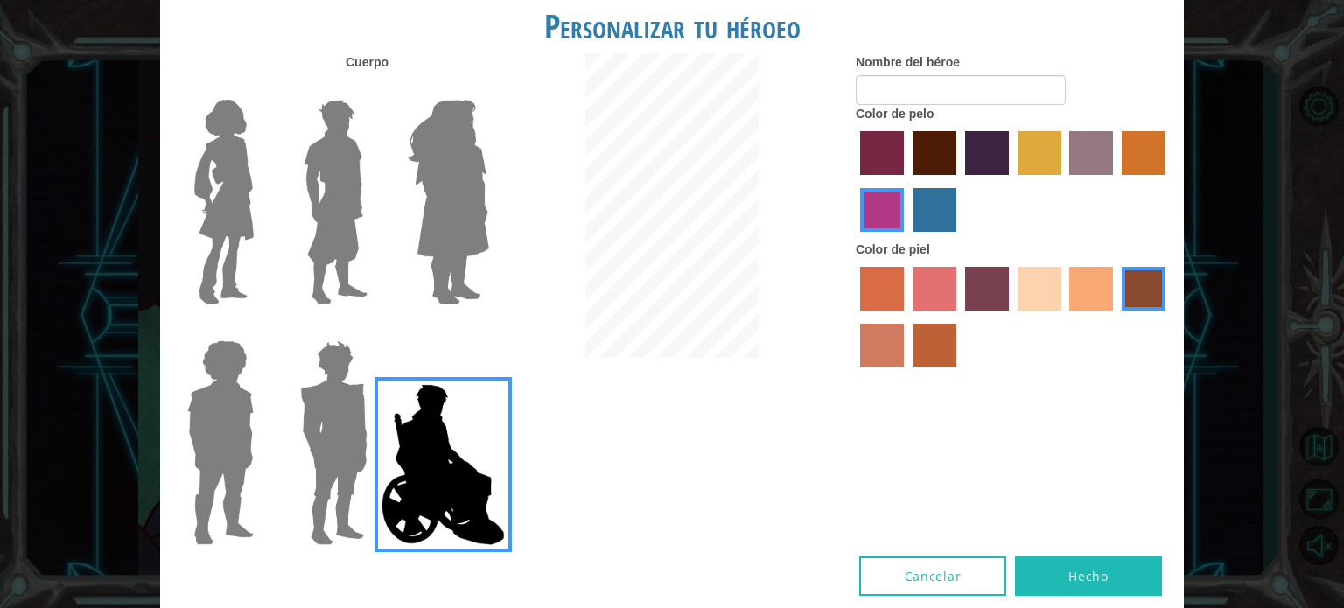
click at [925, 211] on label "lachmara hair color" at bounding box center [934, 210] width 44 height 44
click at [906, 238] on input "lachmara hair color" at bounding box center [906, 238] width 0 height 0
click at [925, 211] on label "lachmara hair color" at bounding box center [934, 210] width 44 height 44
click at [906, 238] on input "lachmara hair color" at bounding box center [906, 238] width 0 height 0
click at [920, 83] on input "Nombre del héroe" at bounding box center [961, 90] width 210 height 30
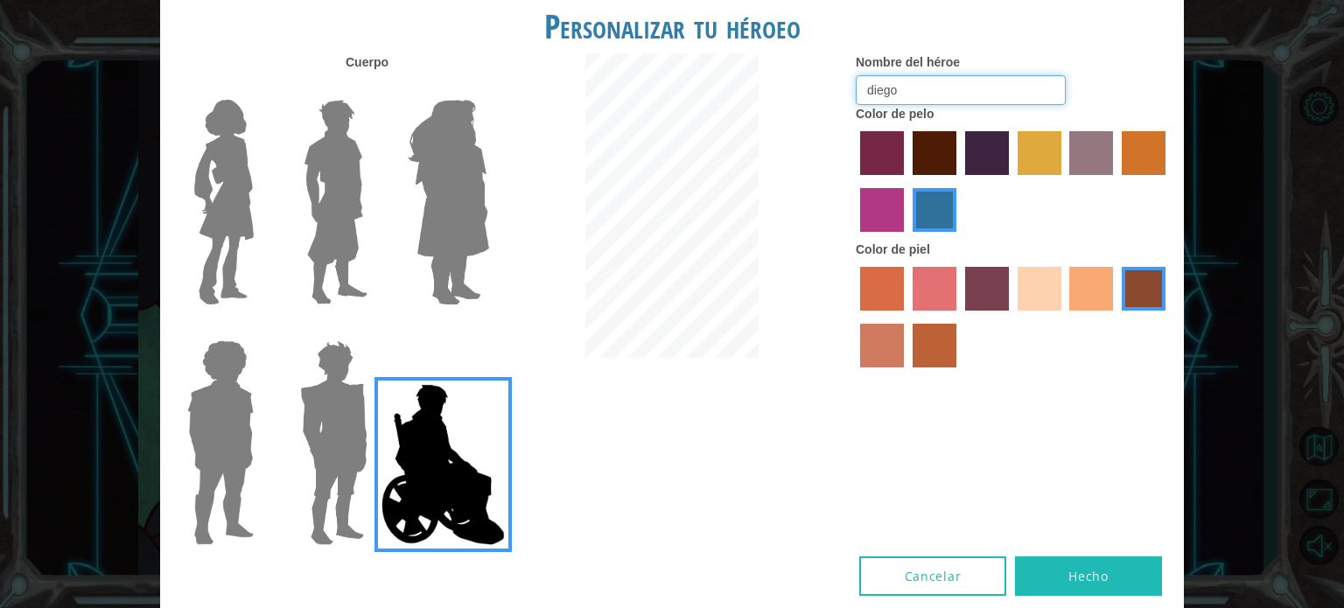
type input "diego"
click at [1085, 305] on label "tacao skin color" at bounding box center [1091, 289] width 44 height 44
click at [1064, 317] on input "tacao skin color" at bounding box center [1064, 317] width 0 height 0
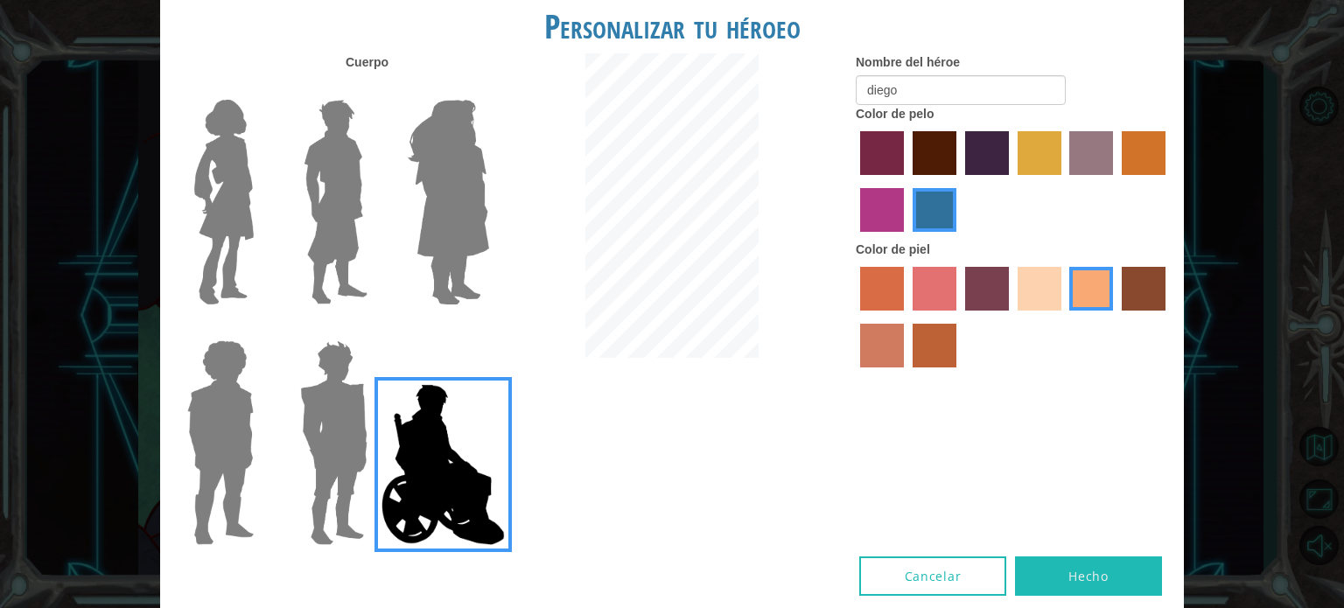
click at [1062, 306] on div at bounding box center [1013, 319] width 315 height 114
click at [1045, 302] on label "sandy beach skin color" at bounding box center [1039, 289] width 44 height 44
click at [1011, 317] on input "sandy beach skin color" at bounding box center [1011, 317] width 0 height 0
click at [1045, 302] on label "sandy beach skin color" at bounding box center [1039, 289] width 44 height 44
click at [1011, 317] on input "sandy beach skin color" at bounding box center [1011, 317] width 0 height 0
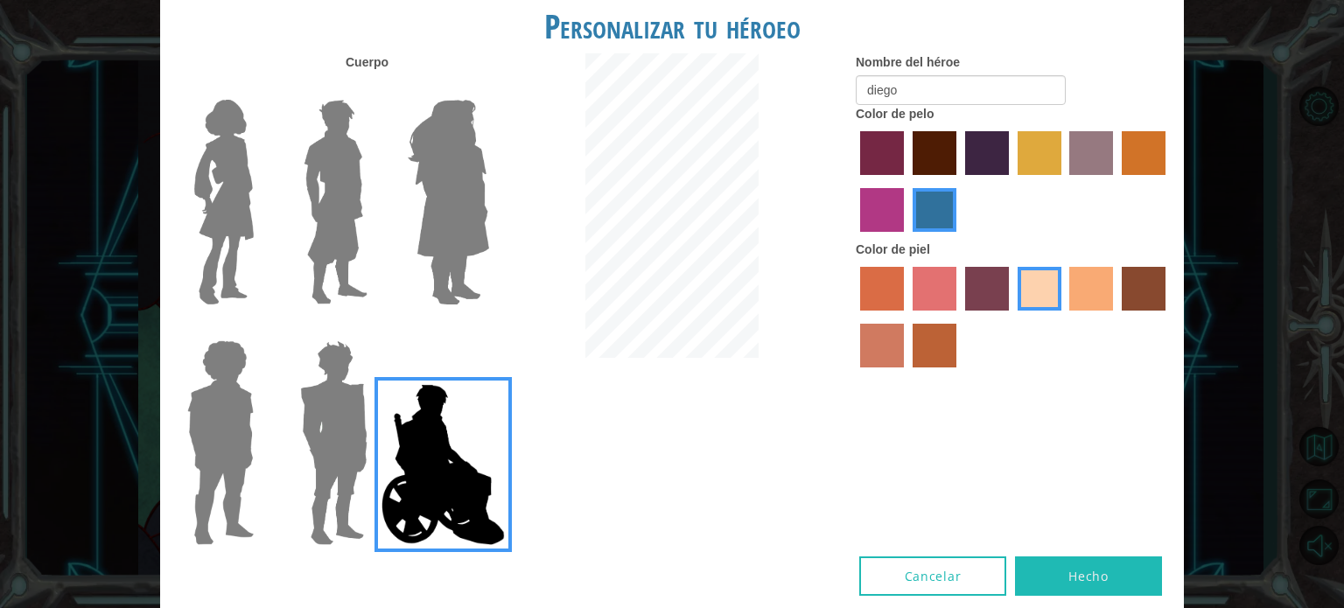
click at [1085, 295] on label "tacao skin color" at bounding box center [1091, 289] width 44 height 44
click at [1064, 317] on input "tacao skin color" at bounding box center [1064, 317] width 0 height 0
click at [1085, 295] on label "tacao skin color" at bounding box center [1091, 289] width 44 height 44
click at [1064, 317] on input "tacao skin color" at bounding box center [1064, 317] width 0 height 0
click at [1039, 164] on label "tulip tree hair color" at bounding box center [1039, 153] width 44 height 44
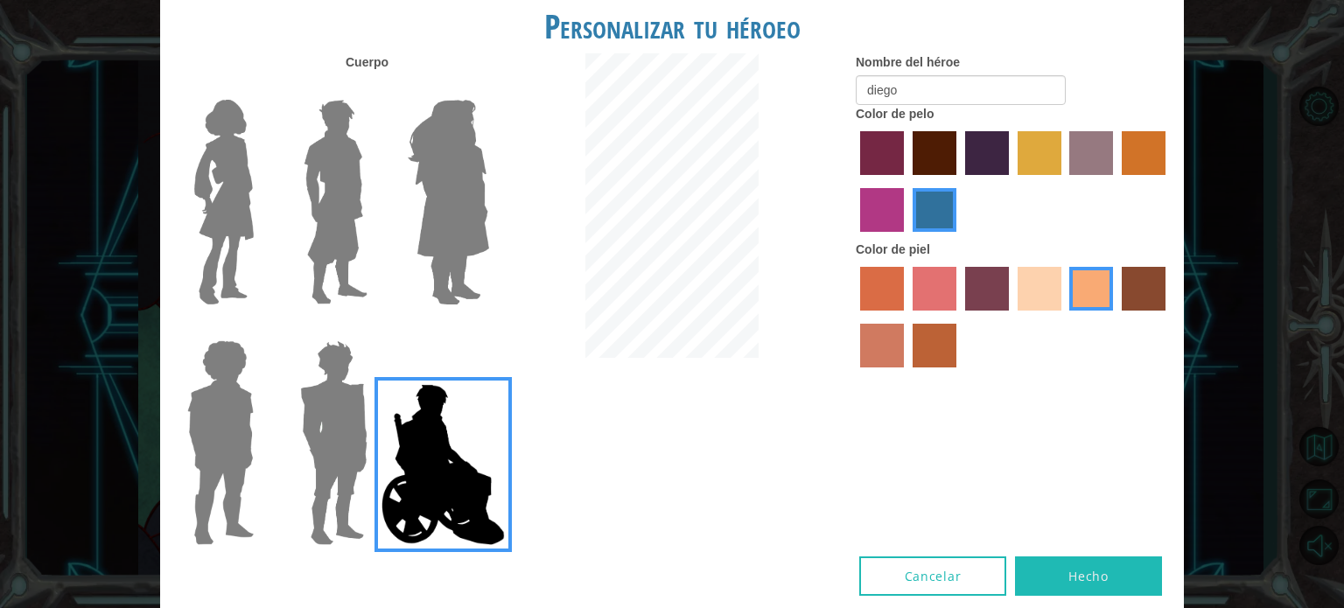
click at [1011, 181] on input "tulip tree hair color" at bounding box center [1011, 181] width 0 height 0
click at [1039, 164] on label "tulip tree hair color" at bounding box center [1039, 153] width 44 height 44
click at [1011, 181] on input "tulip tree hair color" at bounding box center [1011, 181] width 0 height 0
click at [1000, 157] on label "hot purple hair color" at bounding box center [987, 153] width 44 height 44
click at [959, 181] on input "hot purple hair color" at bounding box center [959, 181] width 0 height 0
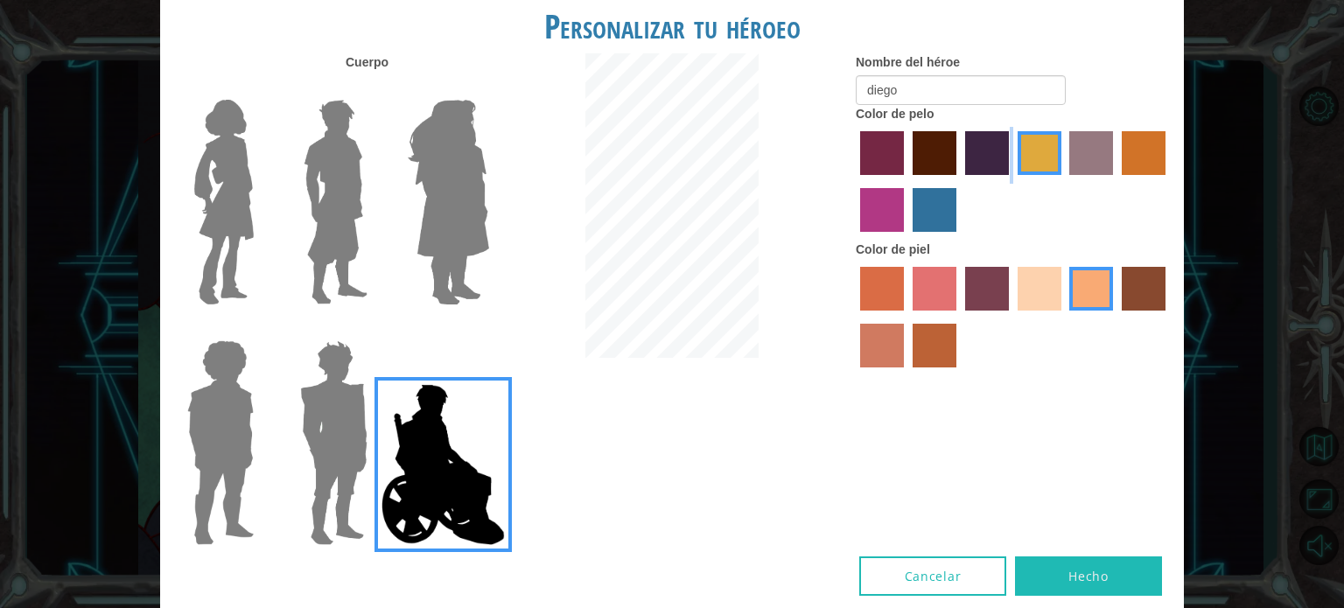
click at [1000, 157] on label "hot purple hair color" at bounding box center [987, 153] width 44 height 44
click at [959, 181] on input "hot purple hair color" at bounding box center [959, 181] width 0 height 0
click at [318, 410] on img at bounding box center [333, 442] width 81 height 219
click at [374, 329] on input "Hero Garnet" at bounding box center [374, 329] width 0 height 0
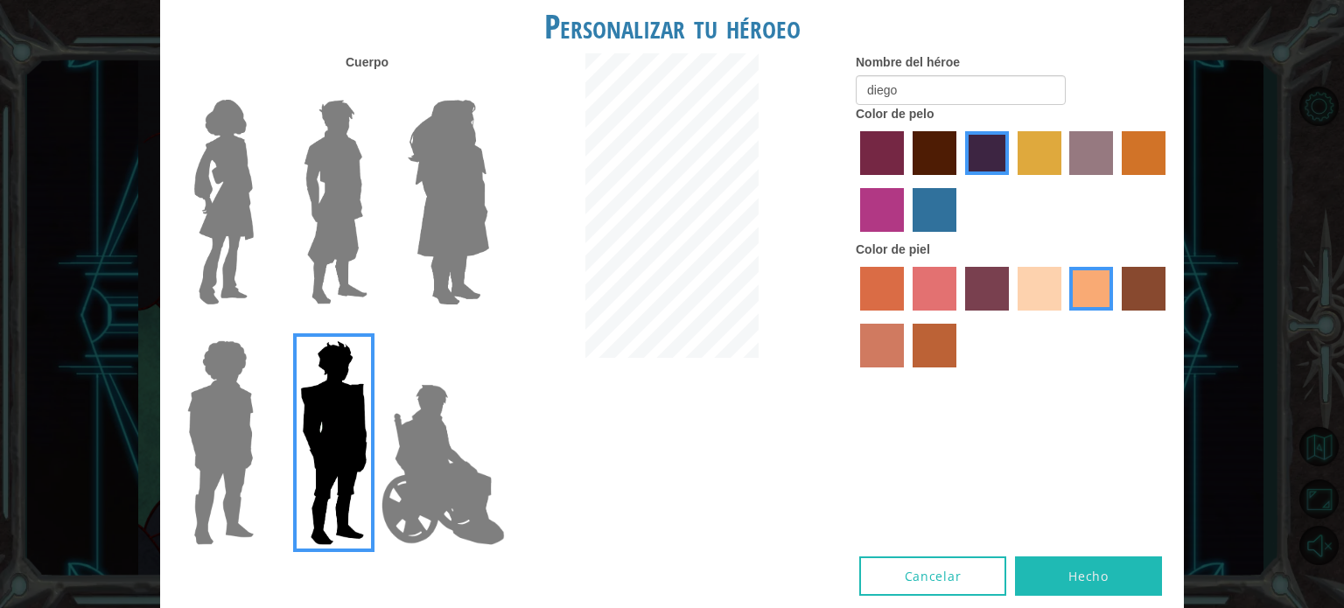
click at [1032, 154] on label "tulip tree hair color" at bounding box center [1039, 153] width 44 height 44
click at [1011, 181] on input "tulip tree hair color" at bounding box center [1011, 181] width 0 height 0
click at [1032, 154] on label "tulip tree hair color" at bounding box center [1039, 153] width 44 height 44
click at [1011, 181] on input "tulip tree hair color" at bounding box center [1011, 181] width 0 height 0
click at [1151, 149] on label "gold drop hair color" at bounding box center [1144, 153] width 44 height 44
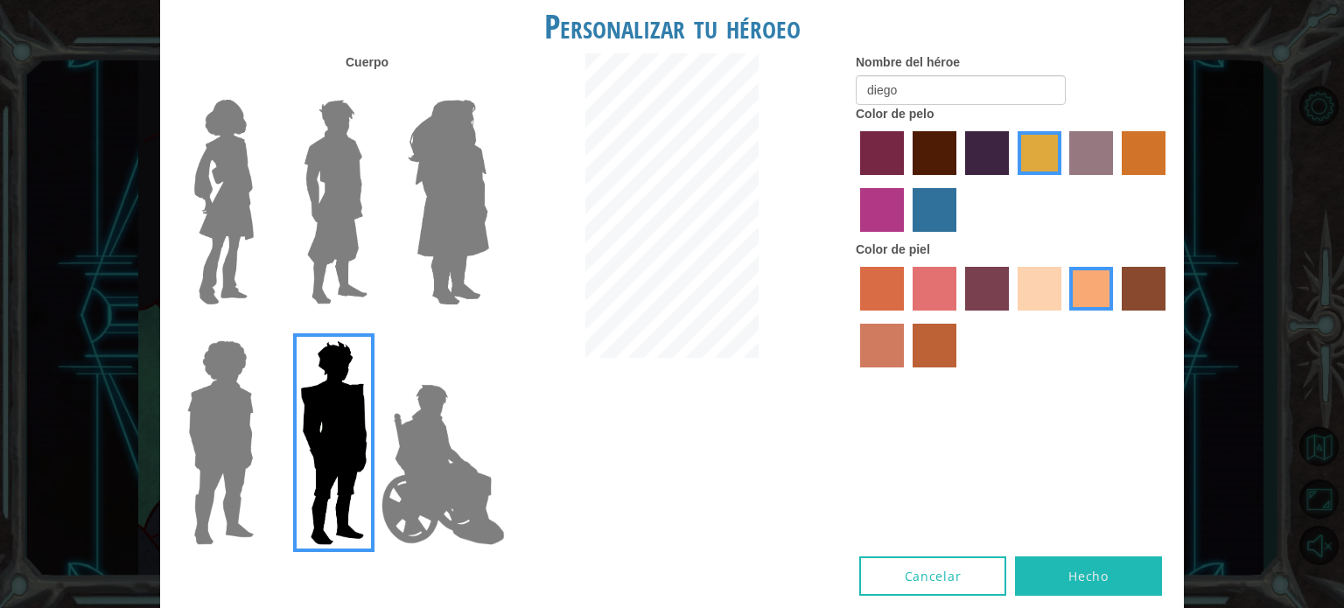
click at [1115, 181] on input "gold drop hair color" at bounding box center [1115, 181] width 0 height 0
click at [970, 139] on label "hot purple hair color" at bounding box center [987, 153] width 44 height 44
click at [959, 181] on input "hot purple hair color" at bounding box center [959, 181] width 0 height 0
click at [927, 145] on label "maroon hair color" at bounding box center [934, 153] width 44 height 44
click at [906, 181] on input "maroon hair color" at bounding box center [906, 181] width 0 height 0
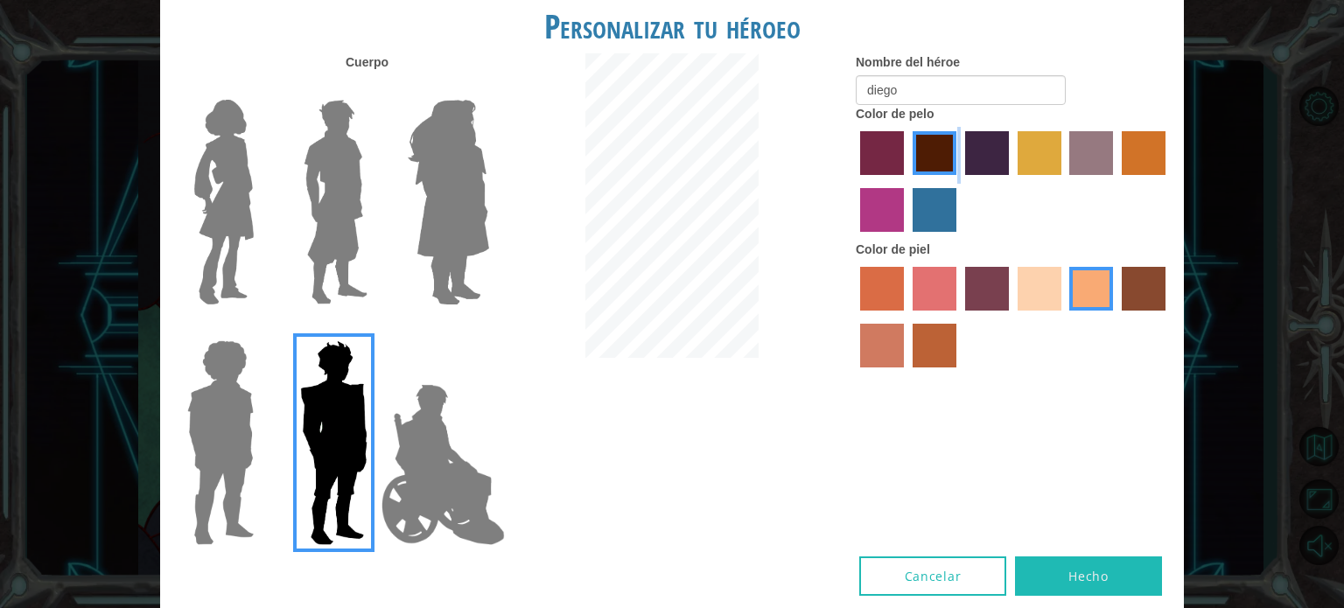
click at [927, 145] on label "maroon hair color" at bounding box center [934, 153] width 44 height 44
click at [906, 181] on input "maroon hair color" at bounding box center [906, 181] width 0 height 0
click at [447, 216] on img at bounding box center [448, 202] width 95 height 219
click at [488, 88] on input "Hero Amethyst" at bounding box center [488, 88] width 0 height 0
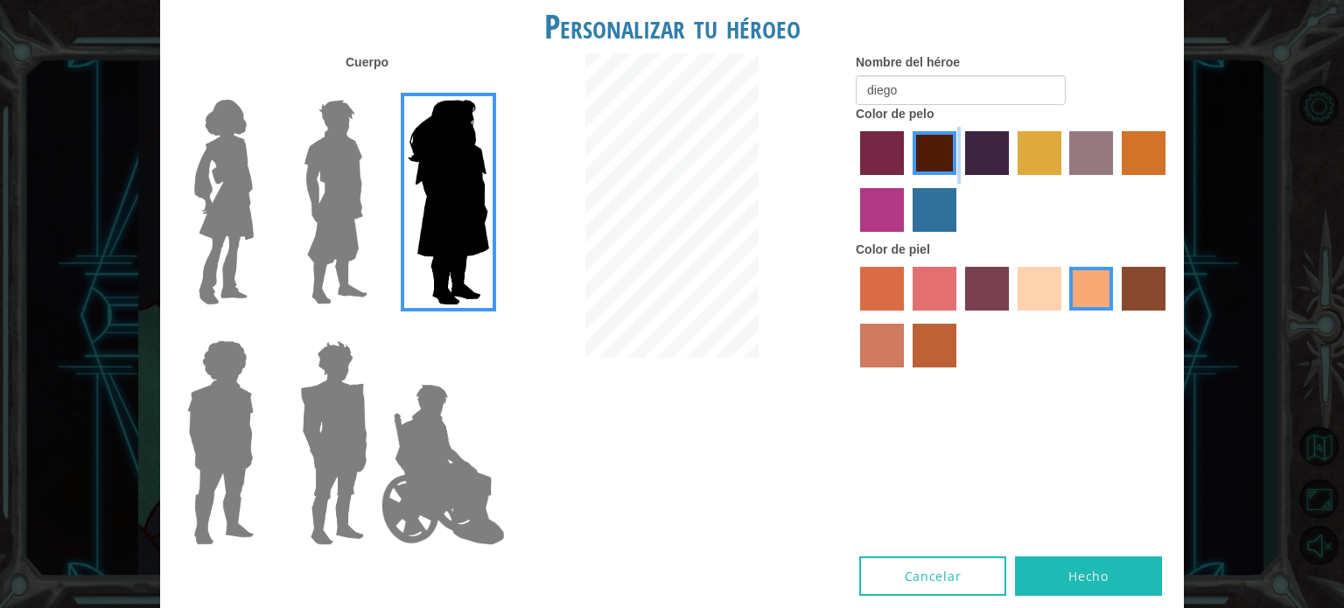
click at [359, 199] on img at bounding box center [336, 202] width 78 height 219
click at [374, 88] on input "Hero Lars" at bounding box center [374, 88] width 0 height 0
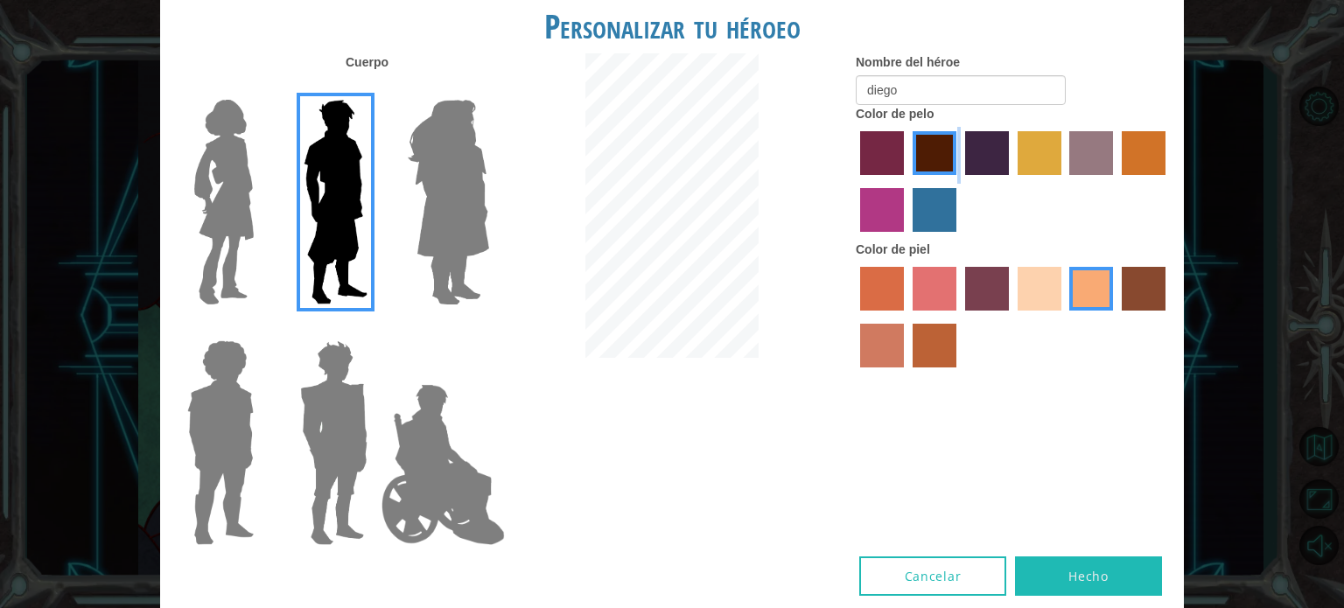
click at [360, 412] on img at bounding box center [333, 442] width 81 height 219
click at [374, 329] on input "Hero Garnet" at bounding box center [374, 329] width 0 height 0
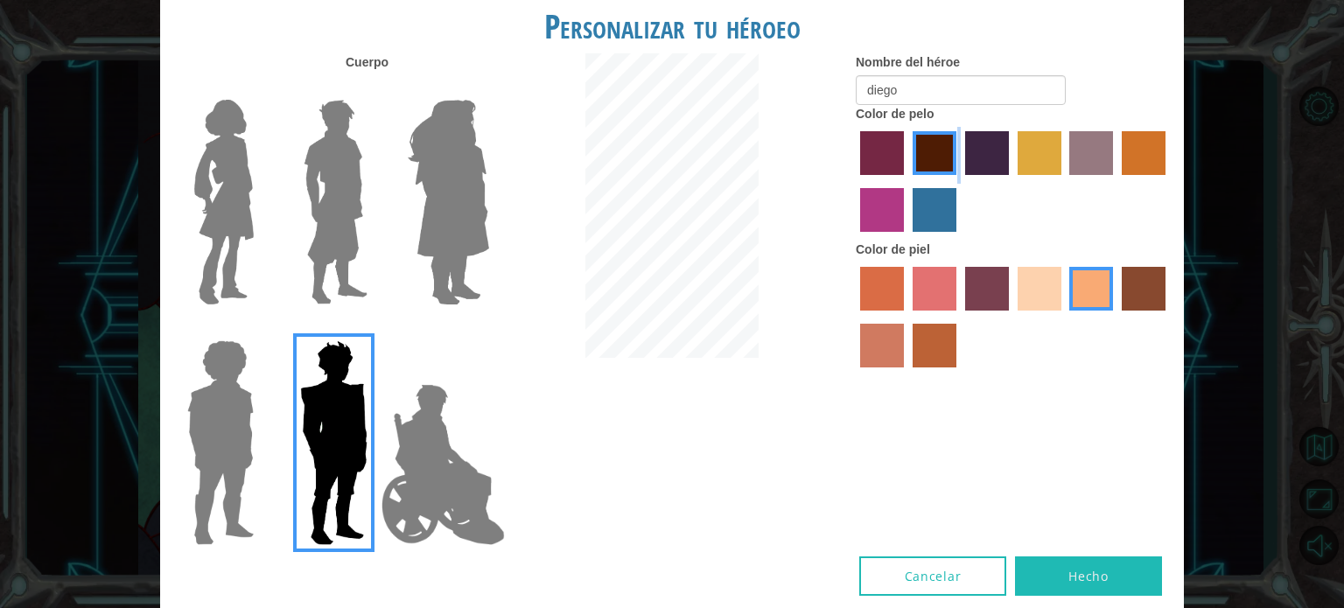
click at [233, 430] on img at bounding box center [220, 442] width 80 height 219
click at [261, 329] on input "Hero Steven" at bounding box center [261, 329] width 0 height 0
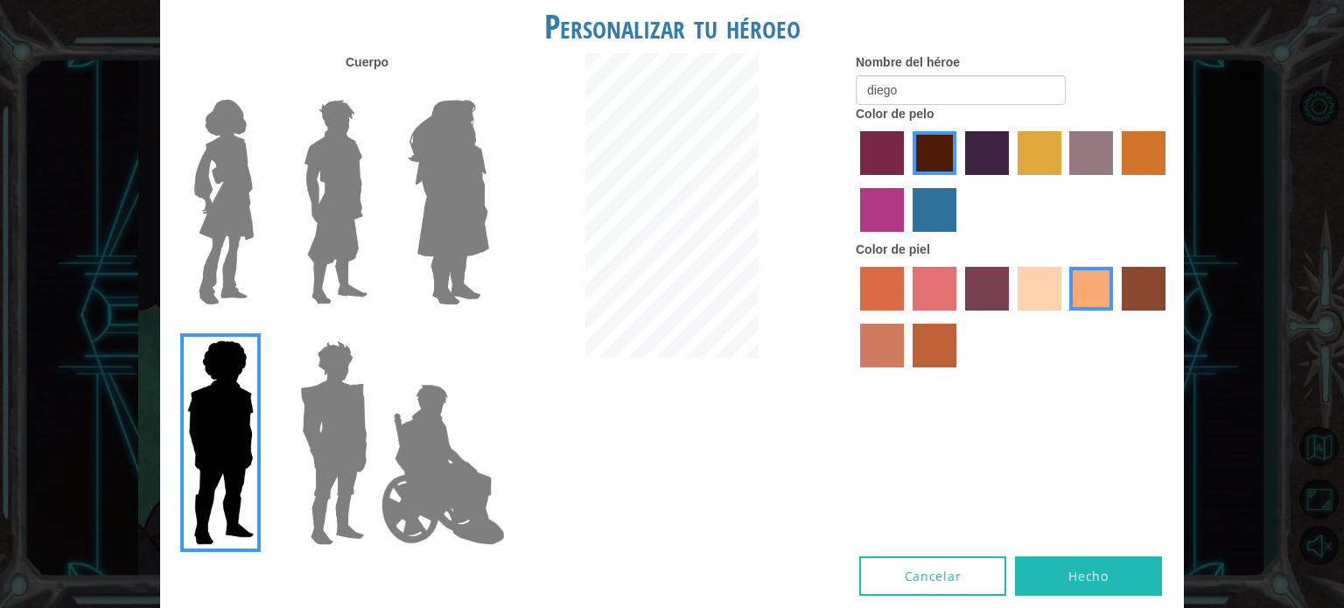
click at [273, 426] on div at bounding box center [217, 436] width 114 height 241
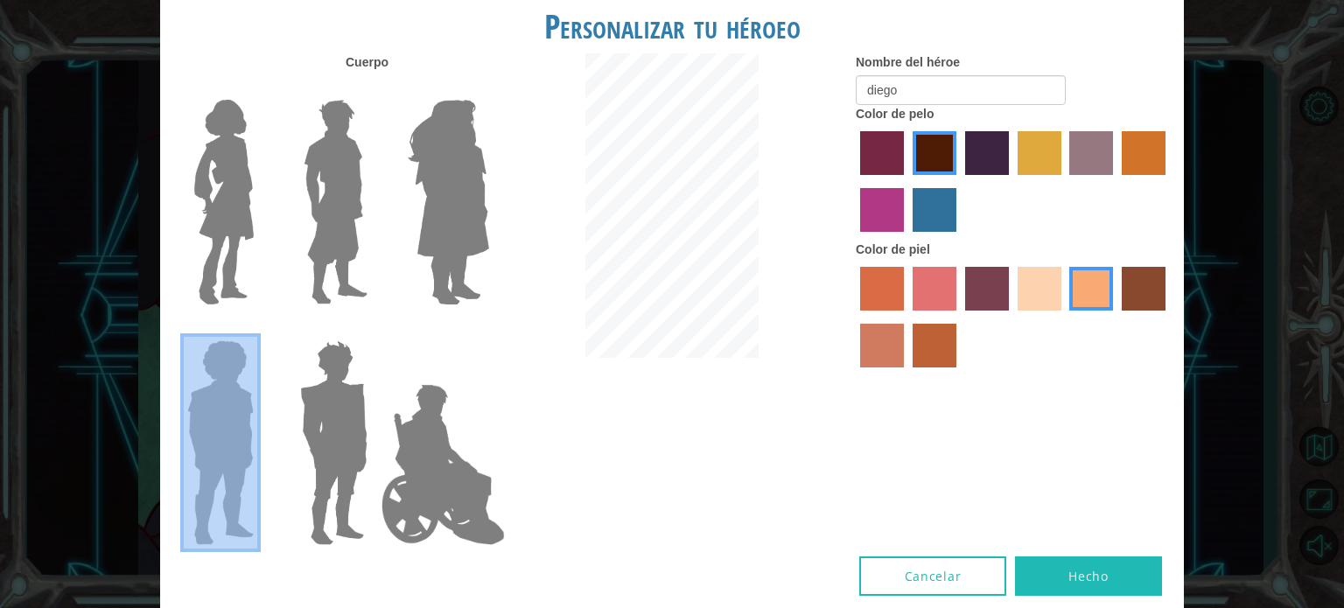
click at [273, 426] on div at bounding box center [217, 436] width 114 height 241
click at [388, 382] on img at bounding box center [442, 464] width 137 height 175
click at [488, 329] on input "Hero Jamie" at bounding box center [488, 329] width 0 height 0
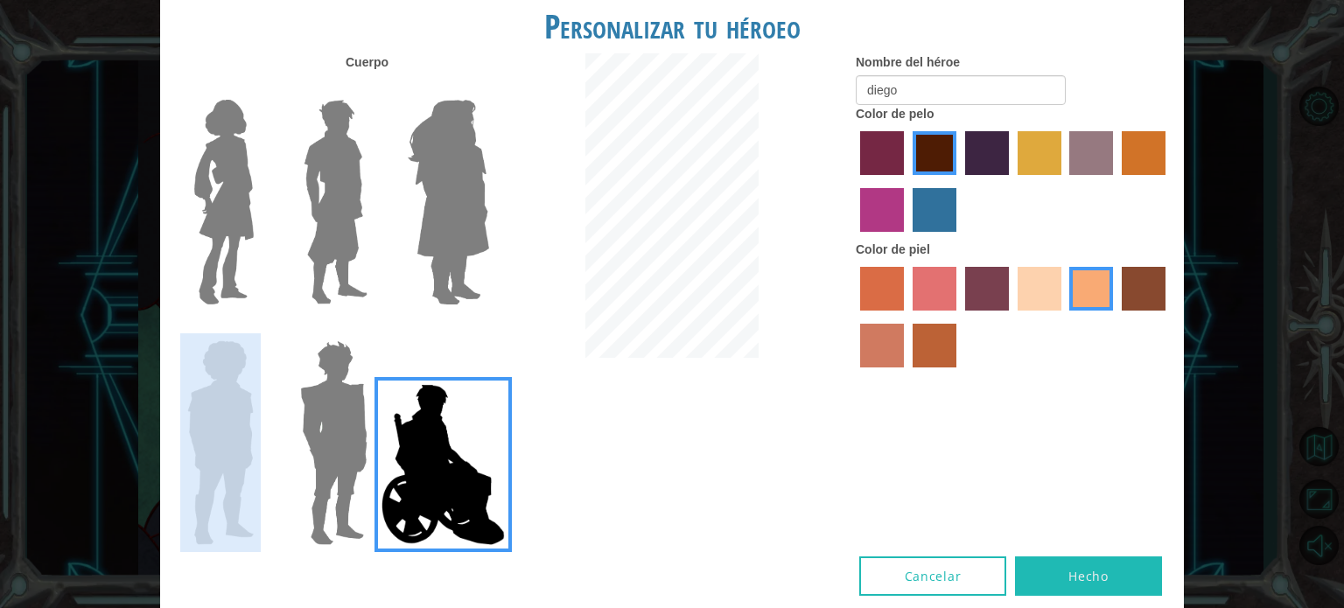
click at [323, 393] on img at bounding box center [333, 442] width 81 height 219
click at [374, 329] on input "Hero Garnet" at bounding box center [374, 329] width 0 height 0
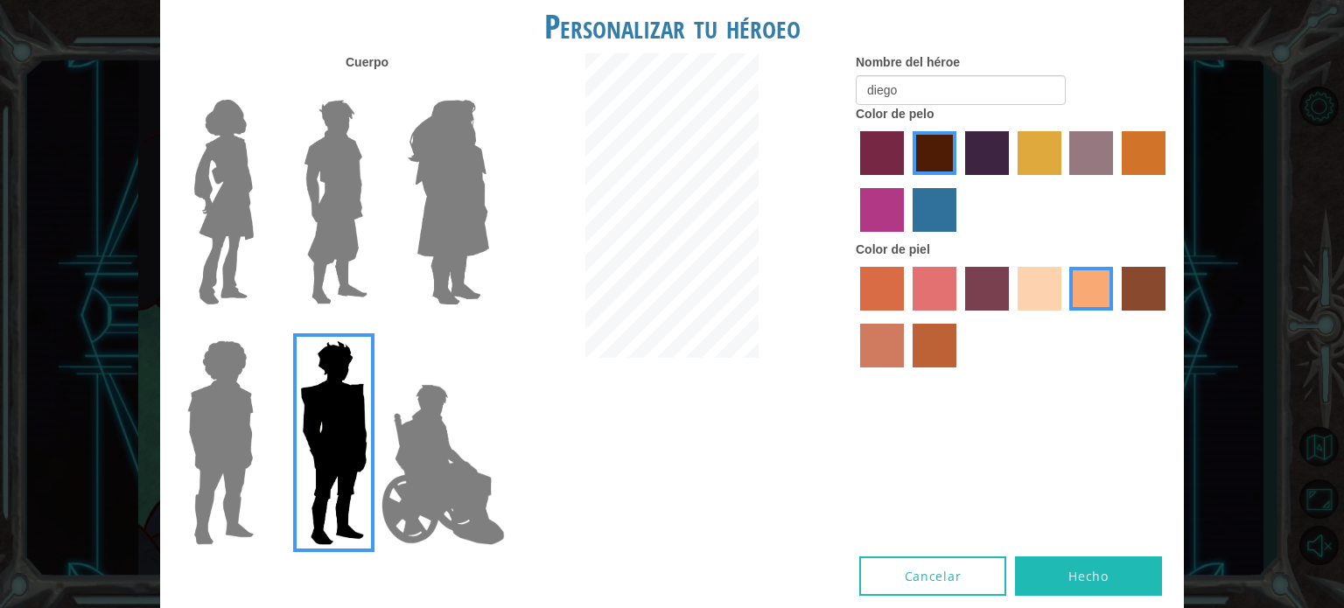
click at [1127, 95] on form "Nombre del héroe [PERSON_NAME]" at bounding box center [1013, 79] width 315 height 52
drag, startPoint x: 1225, startPoint y: 1, endPoint x: 1093, endPoint y: 570, distance: 583.8
click at [1093, 570] on button "Hecho" at bounding box center [1088, 575] width 147 height 39
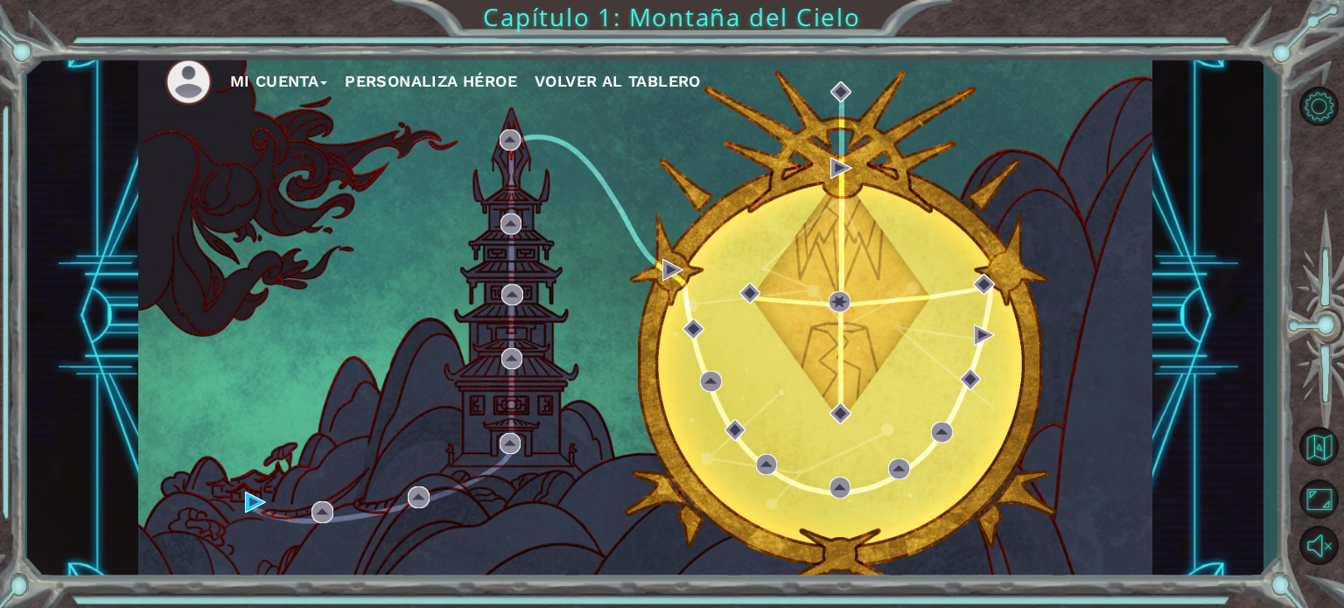
click at [605, 347] on div "Mi Cuenta Personaliza Héroe Volver al Tablero" at bounding box center [645, 316] width 1014 height 535
